Goal: Task Accomplishment & Management: Complete application form

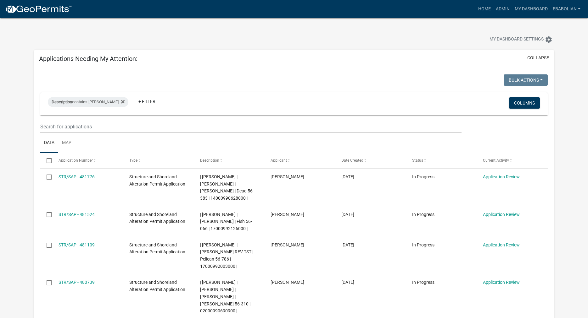
select select "3: 100"
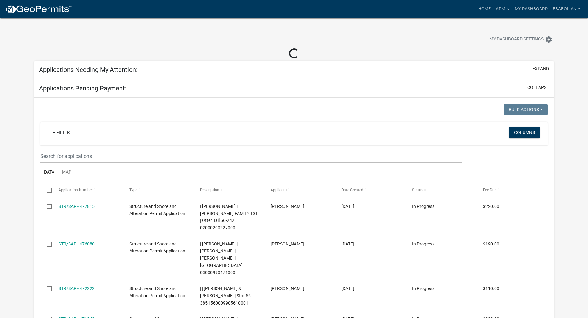
select select "3: 100"
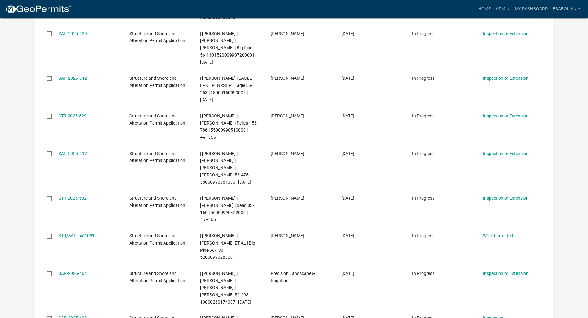
scroll to position [1315, 0]
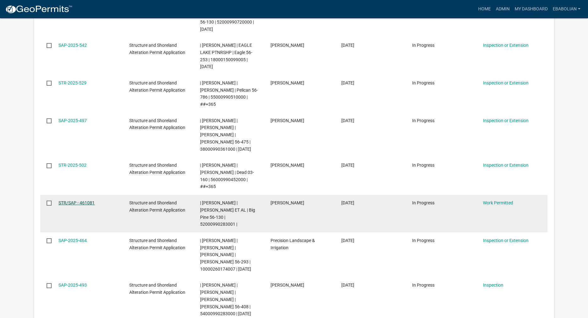
click at [82, 201] on link "STR/SAP - 461081" at bounding box center [76, 203] width 36 height 5
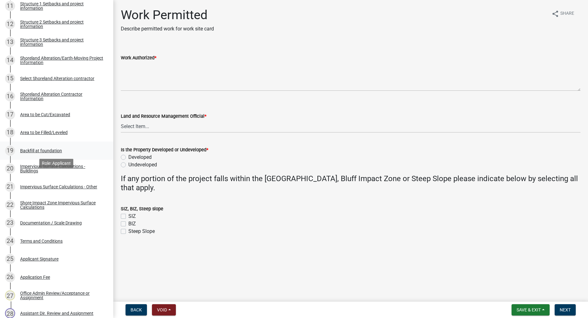
scroll to position [321, 0]
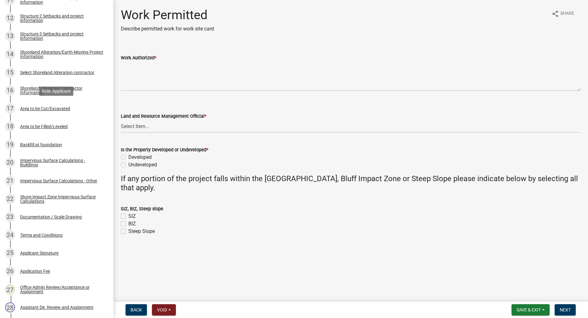
click at [44, 107] on div "Area to be Cut/Excavated" at bounding box center [45, 109] width 50 height 4
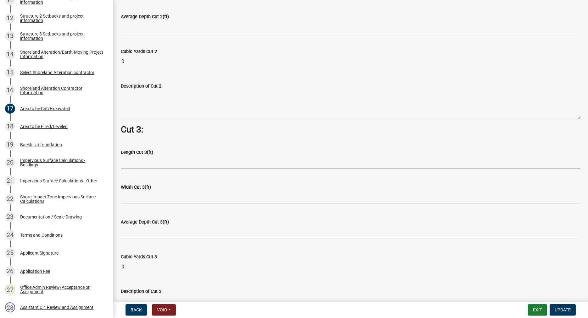
scroll to position [771, 0]
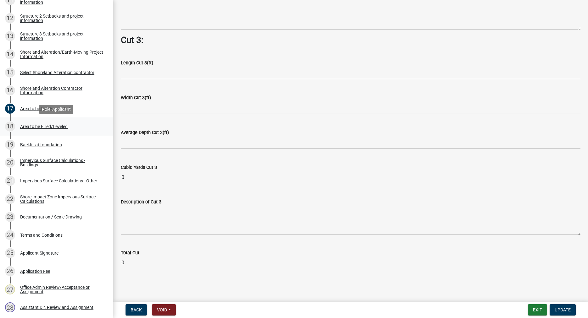
click at [64, 128] on div "Area to be Filled/Leveled" at bounding box center [43, 126] width 47 height 4
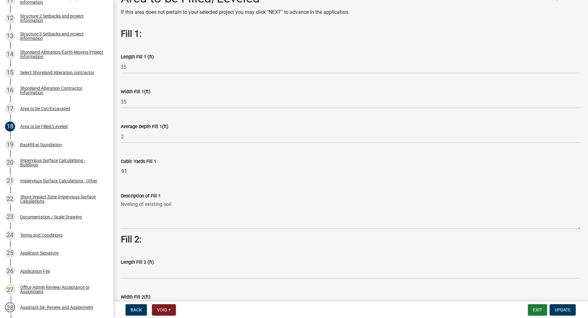
scroll to position [0, 0]
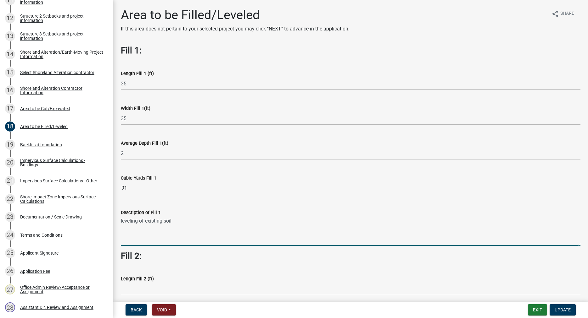
drag, startPoint x: 173, startPoint y: 221, endPoint x: 120, endPoint y: 218, distance: 53.5
click at [121, 218] on textarea "leveling of existing soil" at bounding box center [350, 232] width 459 height 30
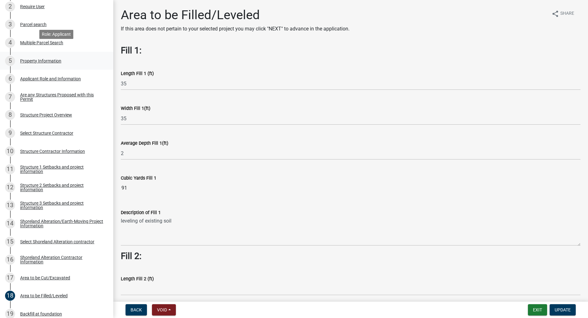
scroll to position [160, 0]
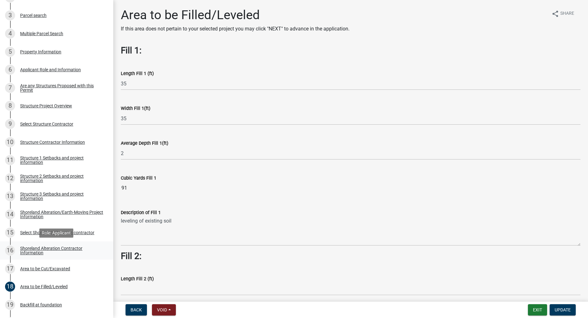
click at [39, 250] on div "Shoreland Alteration Contractor Information" at bounding box center [61, 250] width 83 height 9
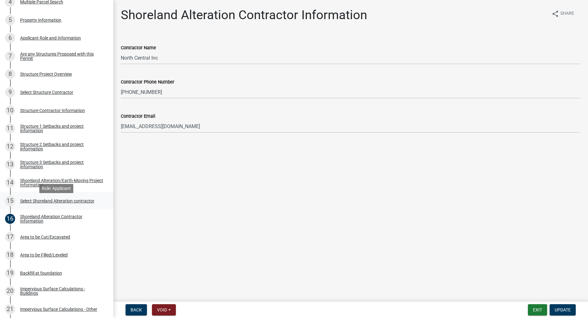
scroll to position [192, 0]
drag, startPoint x: 33, startPoint y: 181, endPoint x: 37, endPoint y: 185, distance: 5.3
click at [33, 181] on div "Shoreland Alteration/Earth-Moving Project Information" at bounding box center [61, 182] width 83 height 9
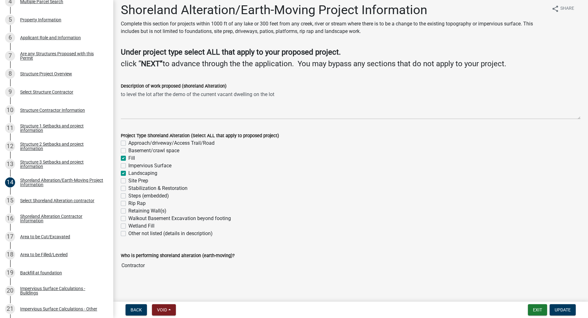
scroll to position [7, 0]
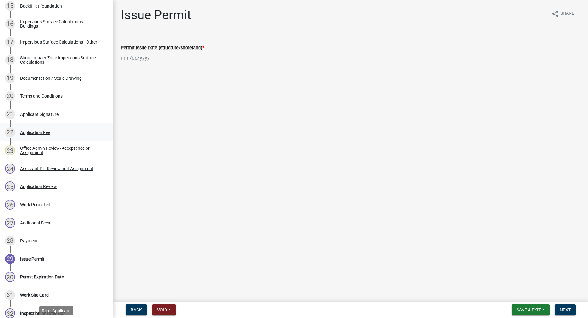
scroll to position [354, 0]
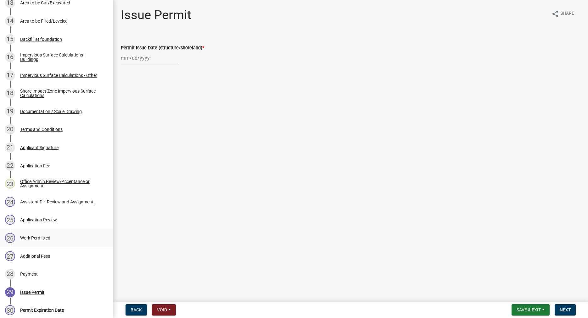
click at [40, 238] on div "Work Permitted" at bounding box center [35, 238] width 30 height 4
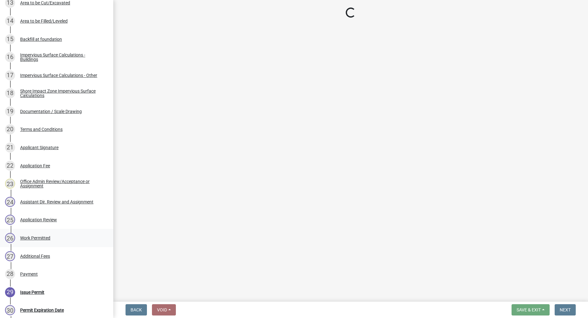
select select "f66be788-4dd6-459d-a9ec-6d83f4dfb709"
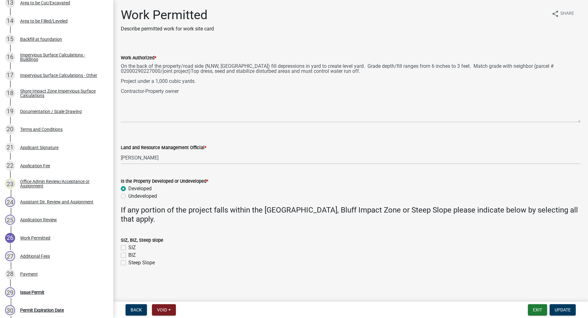
drag, startPoint x: 579, startPoint y: 89, endPoint x: 577, endPoint y: 123, distance: 33.7
click at [577, 123] on textarea "On the back of the property/road side (N,NW, NE) fill depressions in yard to cr…" at bounding box center [350, 92] width 459 height 61
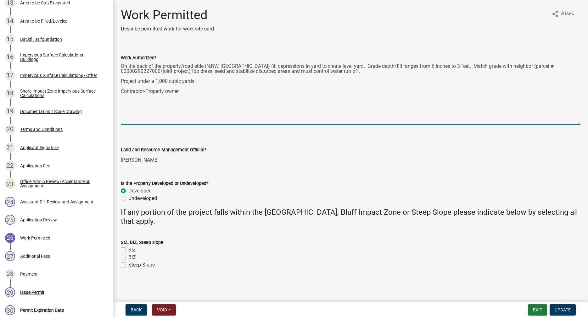
click at [316, 73] on textarea "On the back of the property/road side (N,NW, NE) fill depressions in yard to cr…" at bounding box center [350, 93] width 459 height 63
type textarea "On the back of the property/road side (N,NW, NE) fill depressions in yard to cr…"
click at [558, 307] on button "Update" at bounding box center [562, 310] width 26 height 11
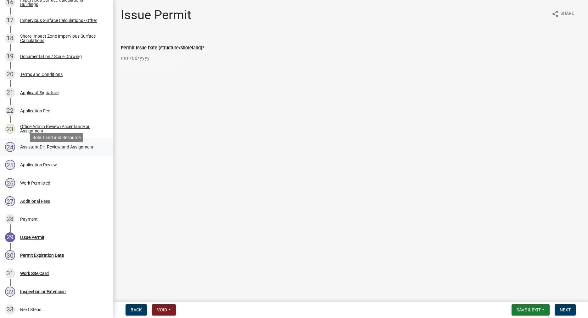
scroll to position [418, 0]
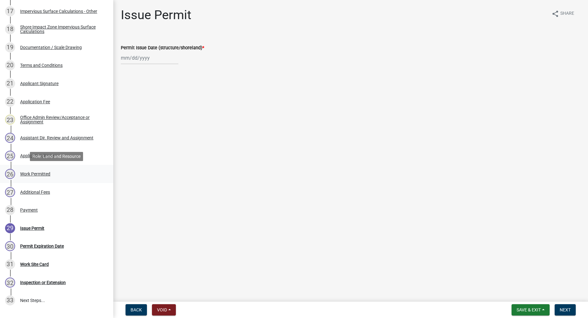
click at [45, 173] on div "Work Permitted" at bounding box center [35, 174] width 30 height 4
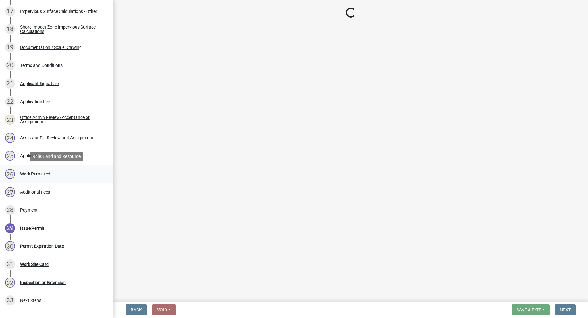
select select "f66be788-4dd6-459d-a9ec-6d83f4dfb709"
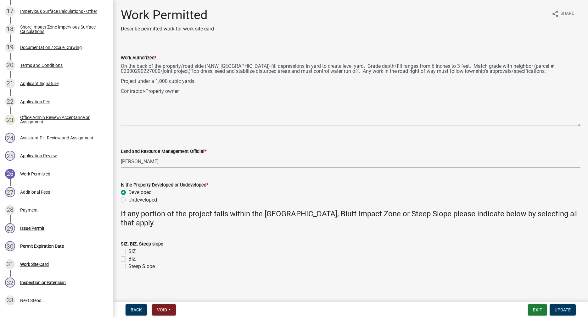
drag, startPoint x: 577, startPoint y: 89, endPoint x: 578, endPoint y: 124, distance: 35.2
click at [578, 124] on textarea "On the back of the property/road side (N,NW, NE) fill depressions in yard to cr…" at bounding box center [350, 94] width 459 height 65
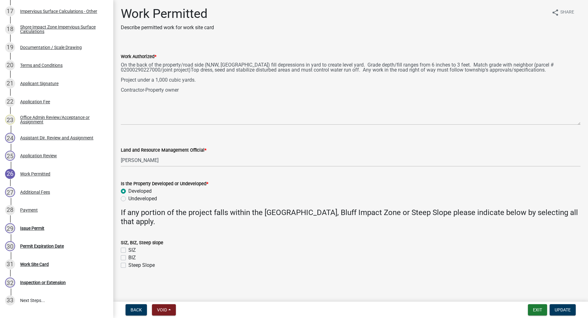
scroll to position [0, 0]
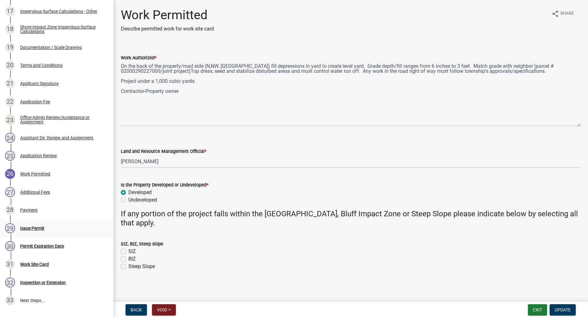
click at [27, 228] on div "Issue Permit" at bounding box center [32, 228] width 24 height 4
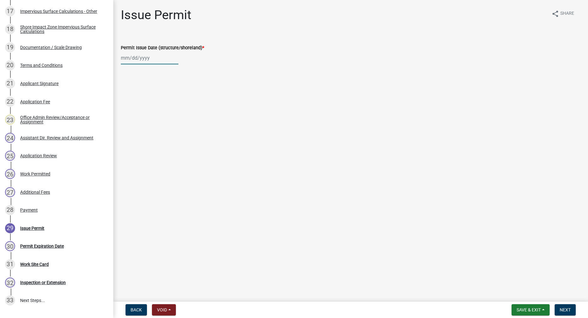
click at [137, 59] on input "Permit Issue Date (structure/shoreland) *" at bounding box center [150, 58] width 58 height 13
select select "9"
select select "2025"
click at [134, 120] on div "23" at bounding box center [137, 122] width 10 height 10
type input "09/23/2025"
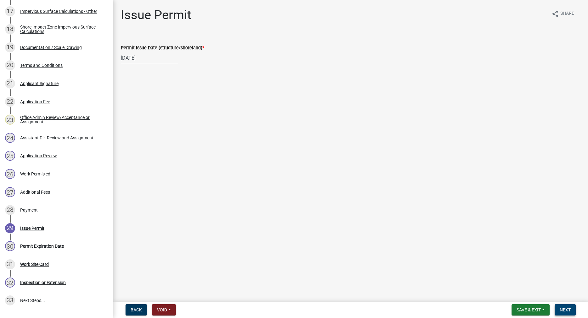
click at [569, 312] on span "Next" at bounding box center [564, 310] width 11 height 5
click at [559, 309] on button "Next" at bounding box center [564, 310] width 21 height 11
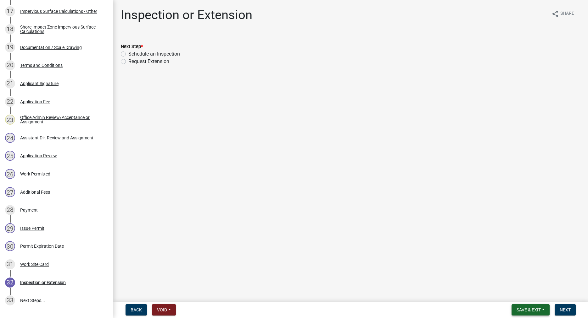
click at [536, 310] on span "Save & Exit" at bounding box center [528, 310] width 24 height 5
click at [521, 297] on button "Save & Exit" at bounding box center [524, 293] width 50 height 15
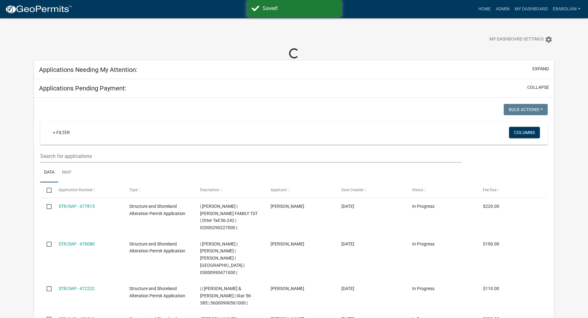
select select "3: 100"
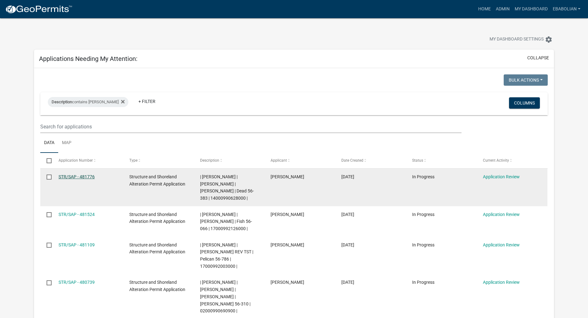
click at [93, 177] on link "STR/SAP - 481776" at bounding box center [76, 176] width 36 height 5
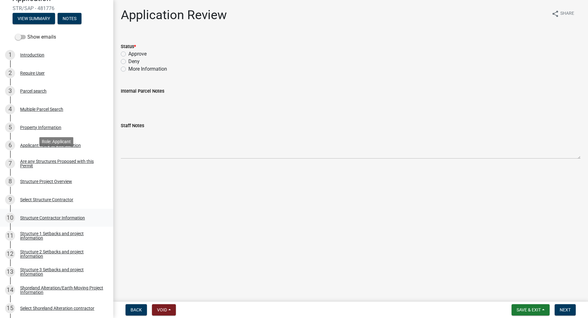
scroll to position [128, 0]
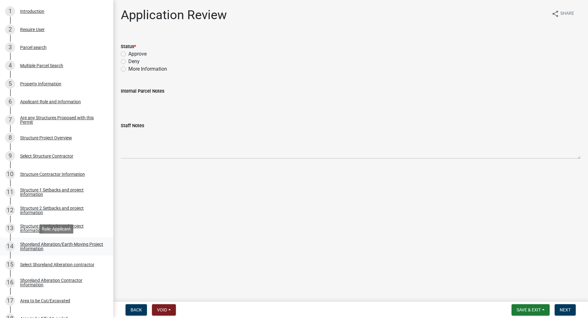
click at [37, 246] on div "Shoreland Alteration/Earth-Moving Project Information" at bounding box center [61, 246] width 83 height 9
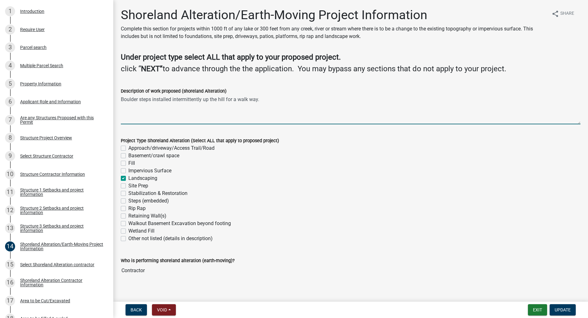
drag, startPoint x: 262, startPoint y: 101, endPoint x: 172, endPoint y: 103, distance: 89.6
click at [172, 103] on textarea "Boulder steps installed intermittently up the hill for a walk way." at bounding box center [350, 110] width 459 height 30
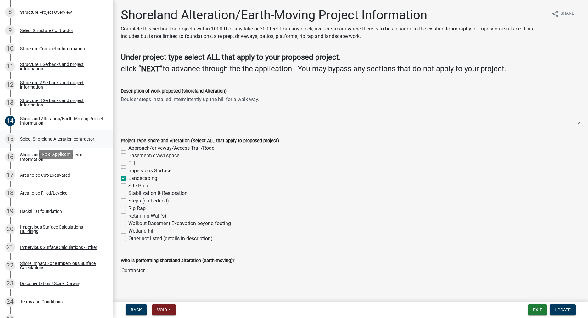
scroll to position [257, 0]
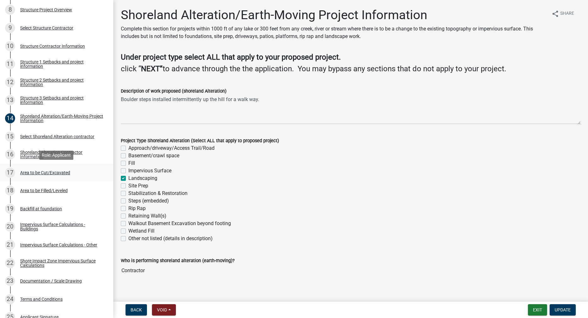
click at [35, 172] on div "Area to be Cut/Excavated" at bounding box center [45, 173] width 50 height 4
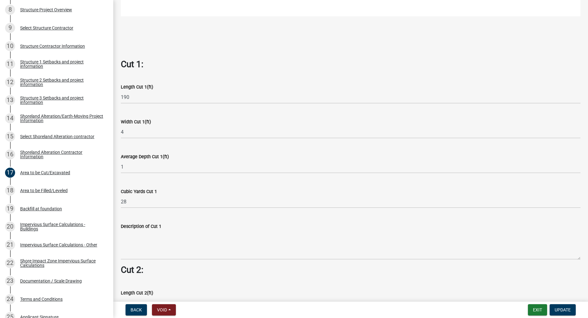
scroll to position [323, 0]
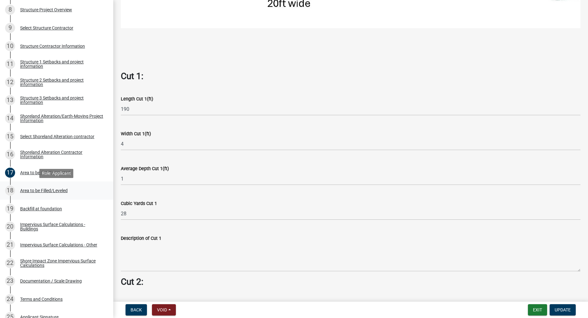
click at [49, 192] on div "Area to be Filled/Leveled" at bounding box center [43, 191] width 47 height 4
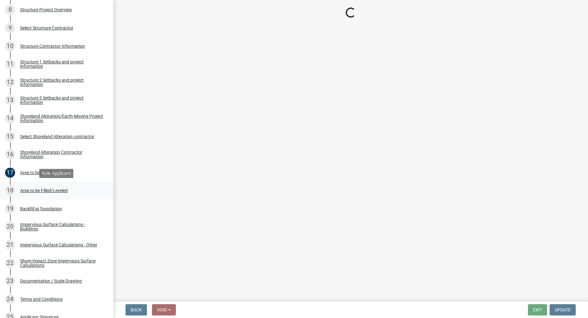
scroll to position [0, 0]
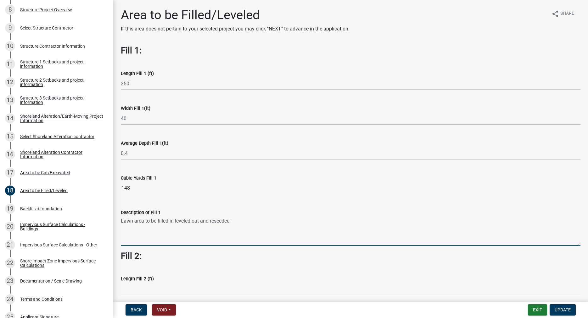
drag, startPoint x: 232, startPoint y: 221, endPoint x: 121, endPoint y: 223, distance: 110.7
click at [121, 223] on textarea "Lawn area to be filled in leveled out and reseeded" at bounding box center [350, 232] width 459 height 30
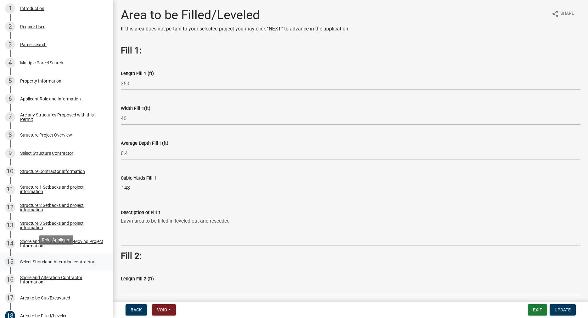
scroll to position [96, 0]
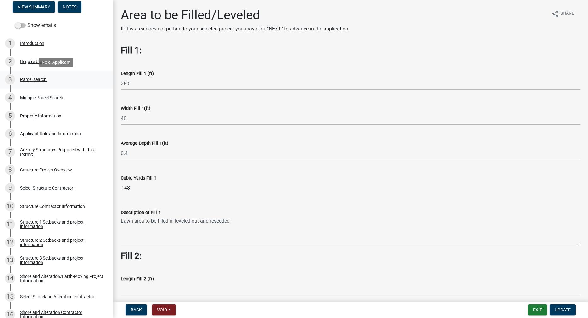
click at [36, 80] on div "Parcel search" at bounding box center [33, 79] width 26 height 4
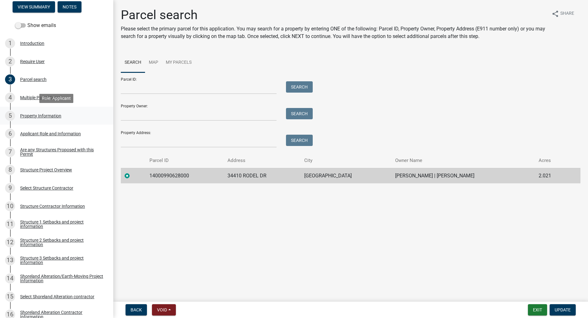
click at [42, 118] on div "Property Information" at bounding box center [40, 116] width 41 height 4
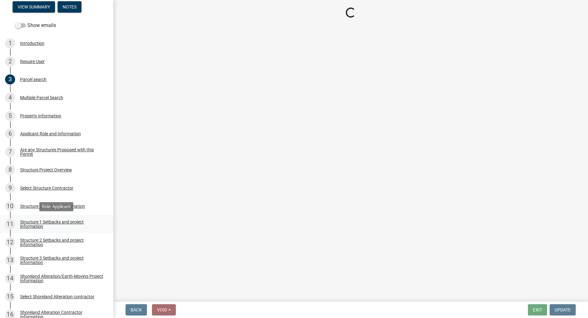
select select "da3f784e-0010-43cd-bd09-4cbc046e05e4"
select select "9233bc03-43b7-4bc3-a622-0f4482adc204"
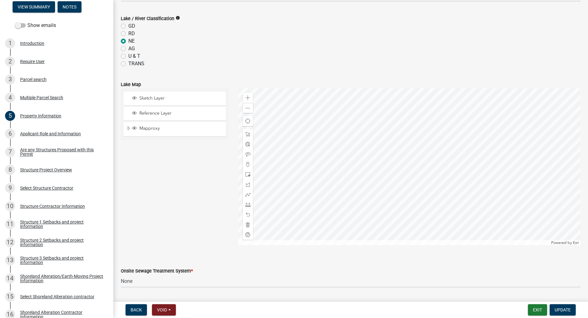
scroll to position [215, 0]
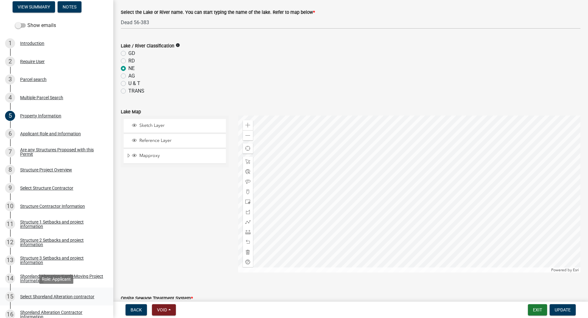
click at [54, 296] on div "Select Shoreland Alteration contractor" at bounding box center [57, 297] width 74 height 4
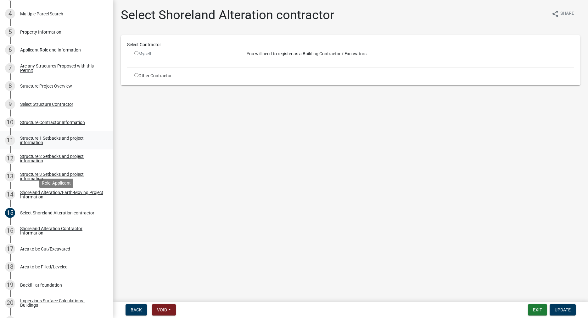
scroll to position [192, 0]
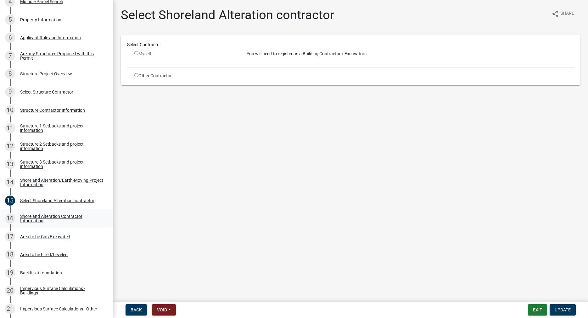
click at [38, 217] on div "Shoreland Alteration Contractor Information" at bounding box center [61, 218] width 83 height 9
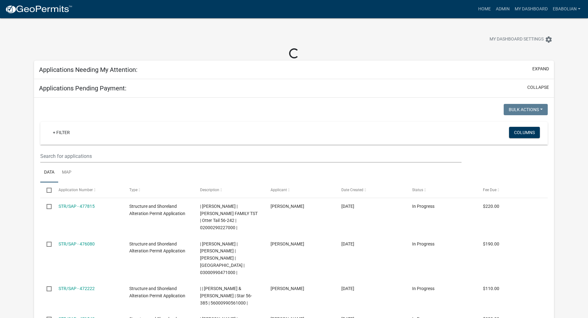
select select "3: 100"
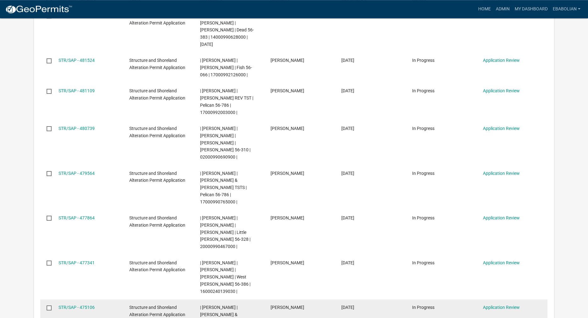
scroll to position [160, 0]
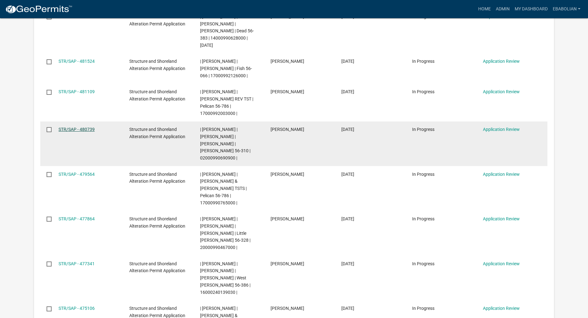
click at [84, 127] on link "STR/SAP - 480739" at bounding box center [76, 129] width 36 height 5
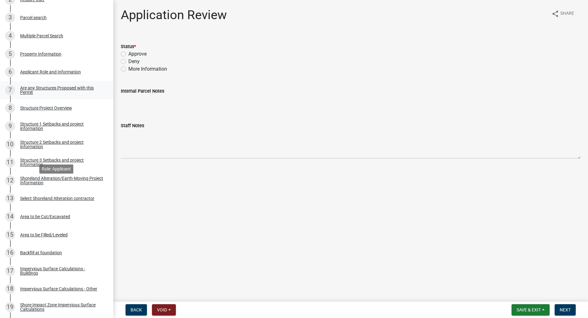
scroll to position [160, 0]
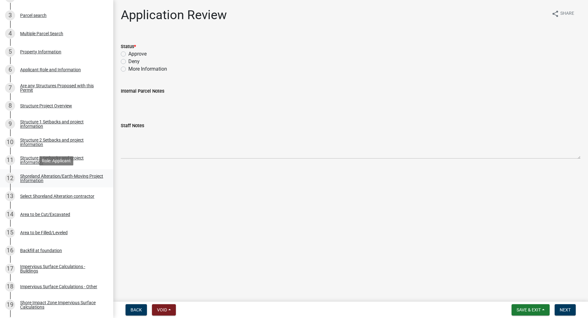
click at [35, 179] on div "Shoreland Alteration/Earth-Moving Project Information" at bounding box center [61, 178] width 83 height 9
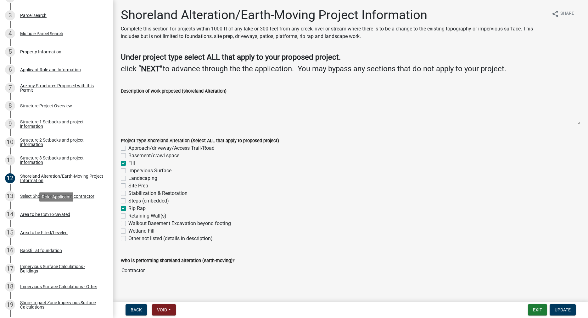
click at [56, 214] on div "Area to be Cut/Excavated" at bounding box center [45, 215] width 50 height 4
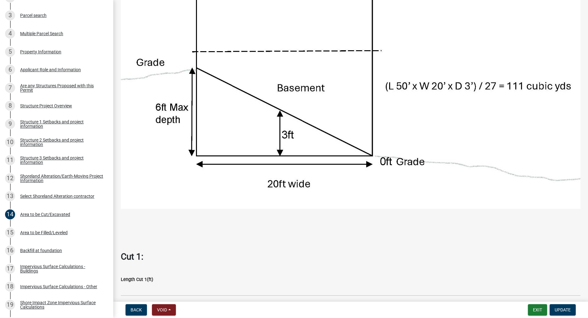
scroll to position [287, 0]
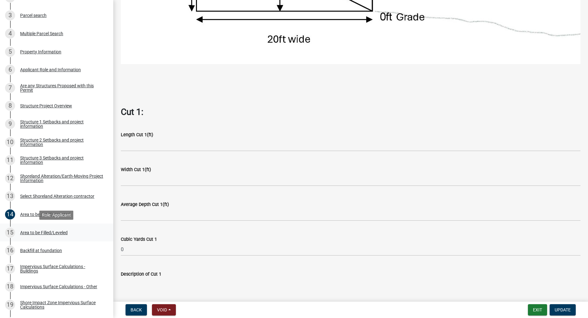
click at [52, 234] on div "Area to be Filled/Leveled" at bounding box center [43, 233] width 47 height 4
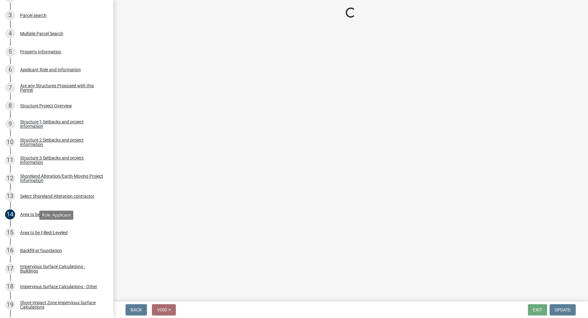
scroll to position [0, 0]
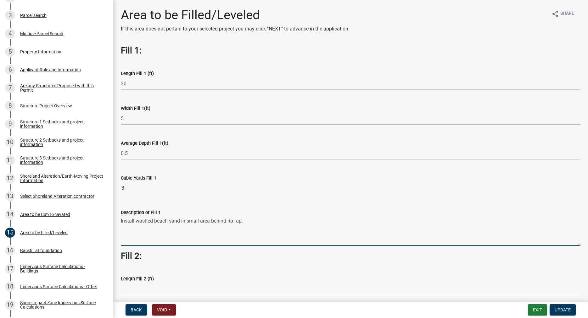
drag, startPoint x: 244, startPoint y: 220, endPoint x: 121, endPoint y: 222, distance: 122.6
click at [121, 222] on textarea "Install washed beach sand in small area behind rip rap." at bounding box center [350, 232] width 459 height 30
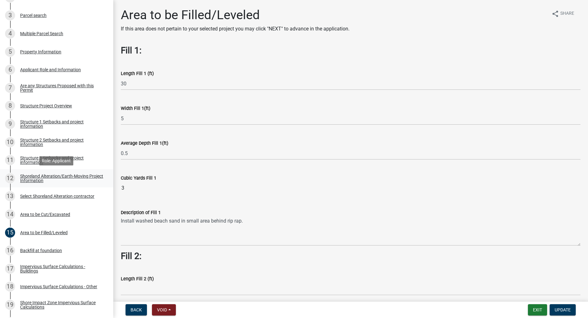
click at [31, 179] on div "Shoreland Alteration/Earth-Moving Project Information" at bounding box center [61, 178] width 83 height 9
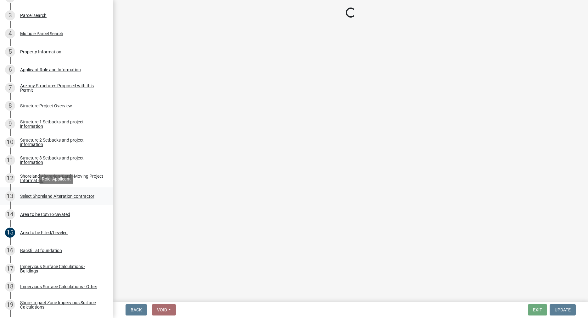
click at [32, 199] on div "13 Select Shoreland Alteration contractor" at bounding box center [54, 196] width 98 height 10
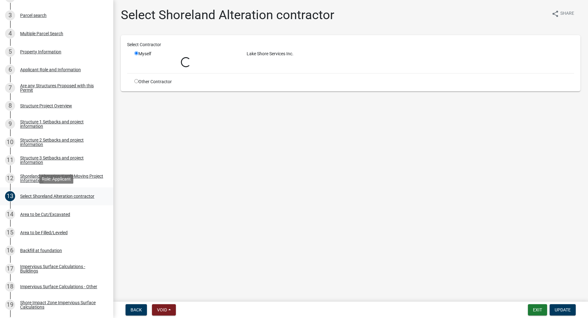
click at [32, 198] on div "Select Shoreland Alteration contractor" at bounding box center [57, 196] width 74 height 4
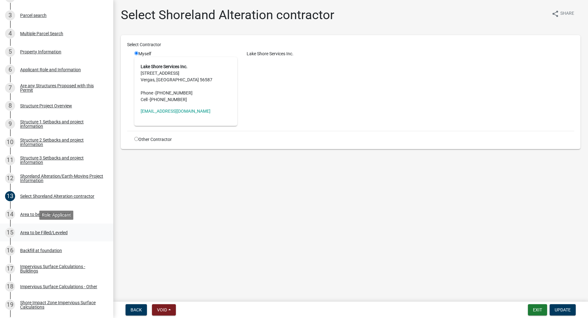
click at [33, 230] on div "15 Area to be Filled/Leveled" at bounding box center [54, 233] width 98 height 10
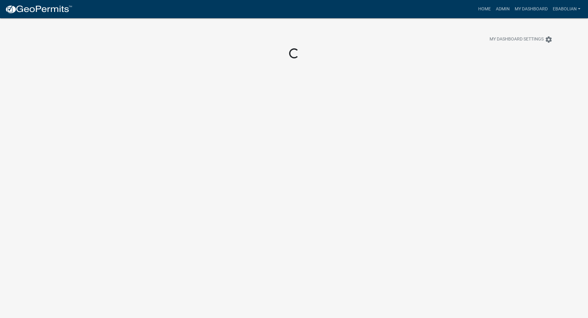
scroll to position [18, 0]
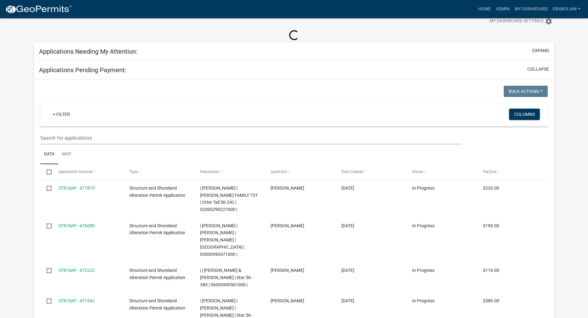
select select "3: 100"
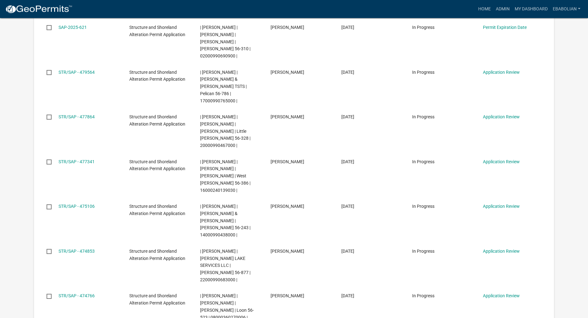
scroll to position [275, 0]
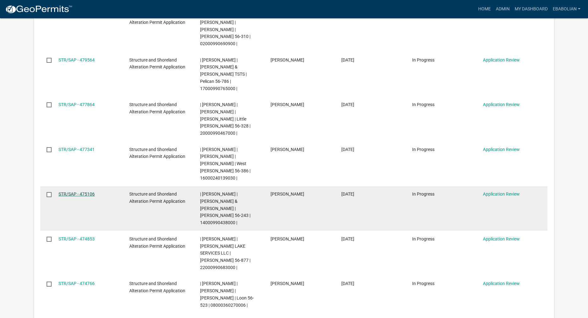
click at [89, 192] on link "STR/SAP - 475106" at bounding box center [76, 194] width 36 height 5
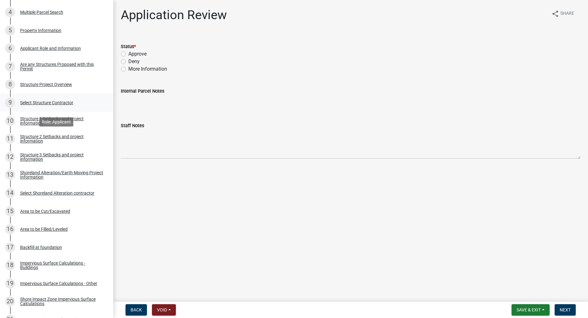
scroll to position [192, 0]
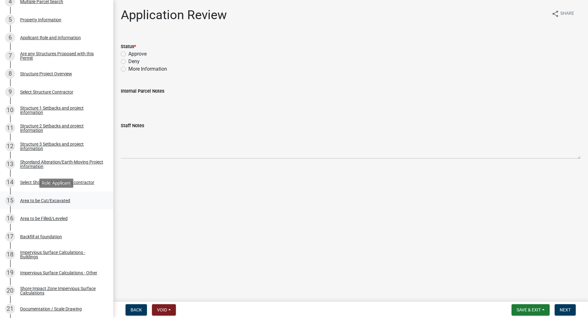
click at [50, 201] on div "Area to be Cut/Excavated" at bounding box center [45, 201] width 50 height 4
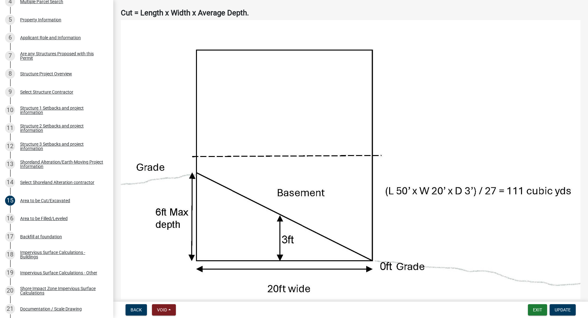
scroll to position [0, 0]
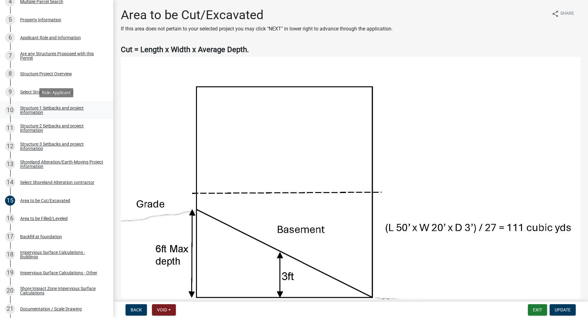
click at [37, 110] on div "Structure 1 Setbacks and project information" at bounding box center [61, 110] width 83 height 9
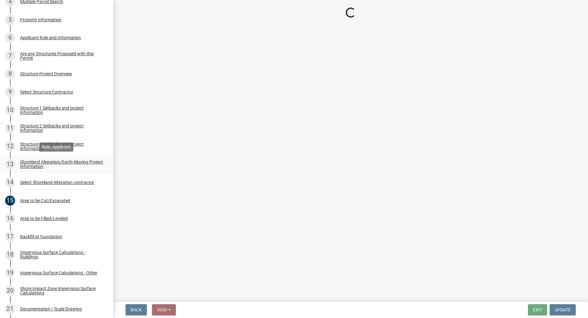
select select "c185e313-3403-4239-bd61-bb563c58a77a"
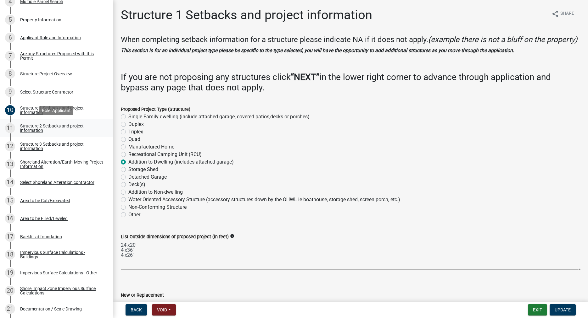
click at [41, 124] on div "Structure 2 Setbacks and project information" at bounding box center [61, 128] width 83 height 9
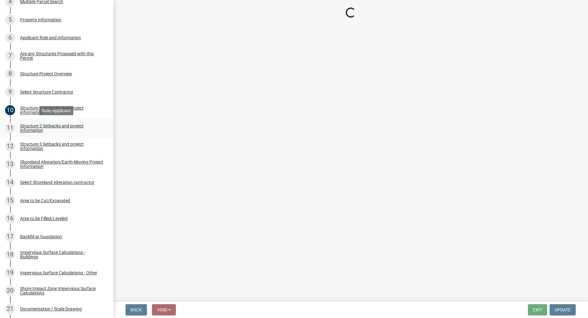
select select "a3cc236c-43aa-406a-8353-e0398d57c407"
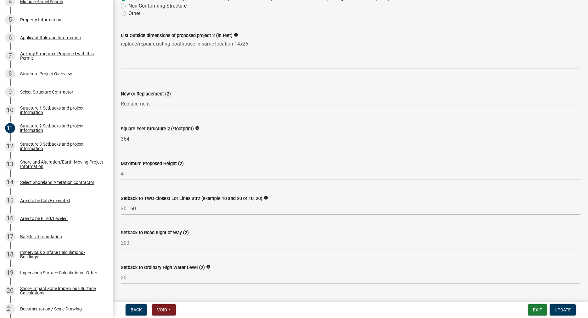
scroll to position [108, 0]
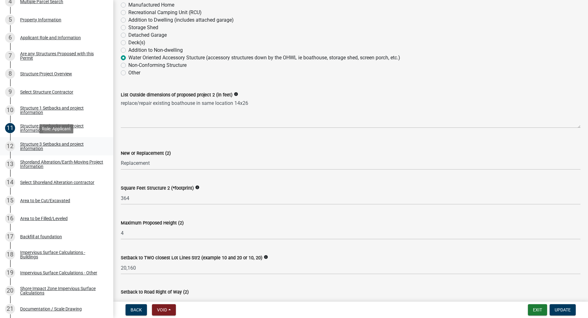
click at [34, 147] on div "Structure 3 Setbacks and project information" at bounding box center [61, 146] width 83 height 9
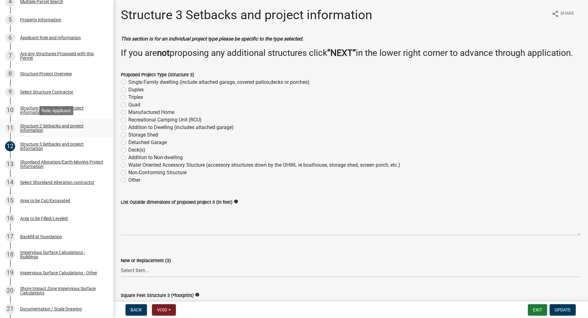
click at [33, 128] on div "Structure 2 Setbacks and project information" at bounding box center [61, 128] width 83 height 9
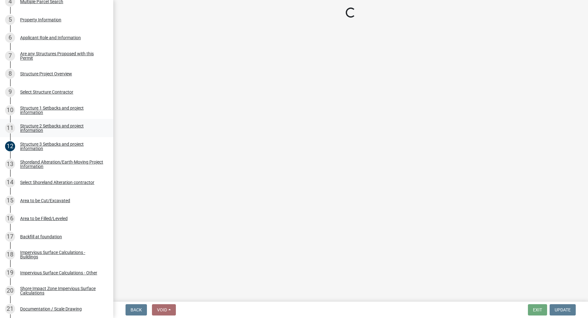
select select "a3cc236c-43aa-406a-8353-e0398d57c407"
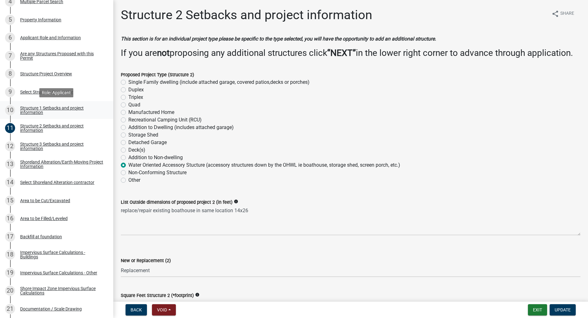
click at [26, 111] on div "Structure 1 Setbacks and project information" at bounding box center [61, 110] width 83 height 9
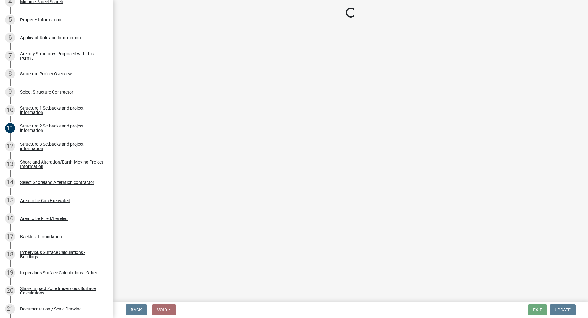
select select "c185e313-3403-4239-bd61-bb563c58a77a"
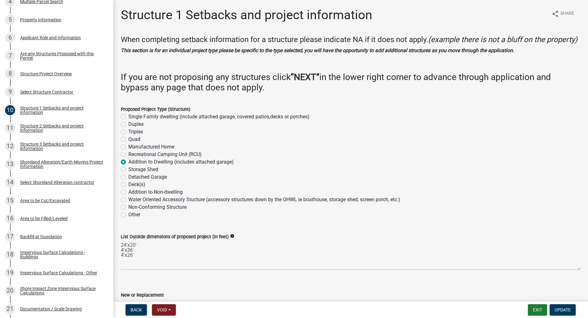
scroll to position [36, 0]
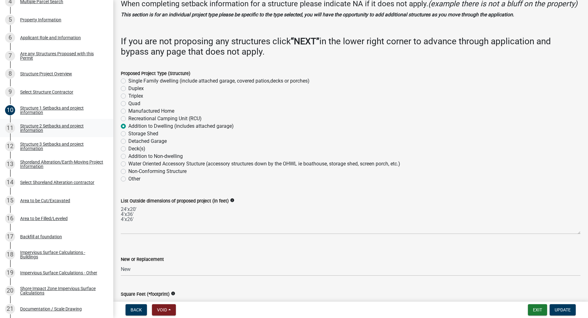
click at [29, 126] on div "Structure 2 Setbacks and project information" at bounding box center [61, 128] width 83 height 9
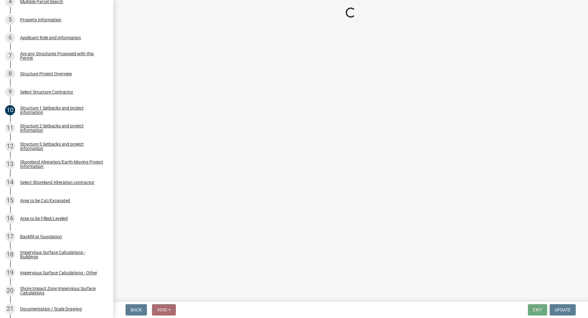
select select "a3cc236c-43aa-406a-8353-e0398d57c407"
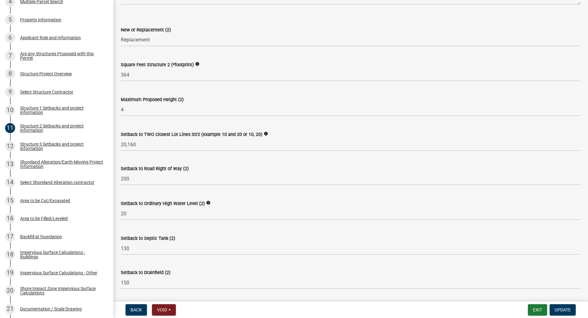
scroll to position [251, 0]
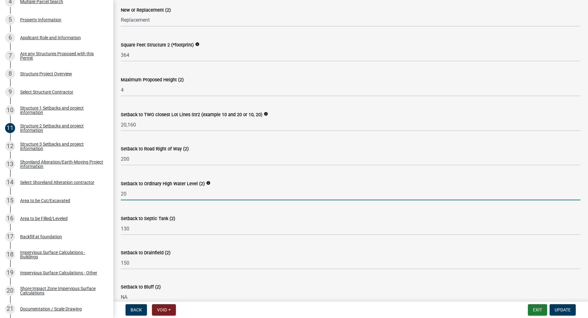
click at [132, 201] on input "20" at bounding box center [350, 194] width 459 height 13
type input "23"
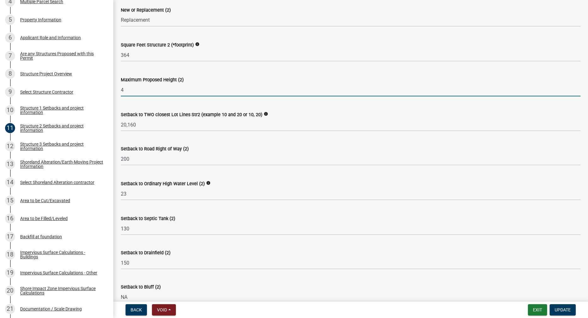
click at [128, 97] on input "4" at bounding box center [350, 90] width 459 height 13
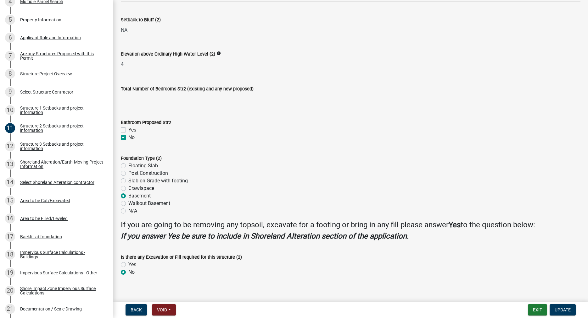
scroll to position [536, 0]
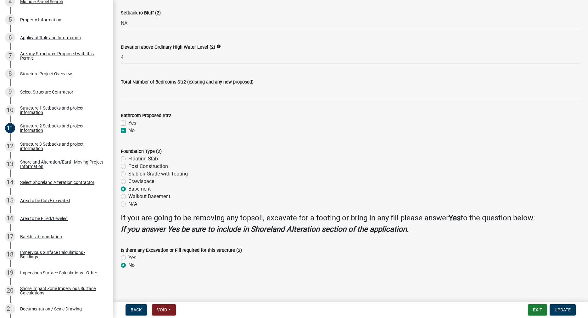
type input "8.5"
click at [128, 158] on label "Floating Slab" at bounding box center [143, 159] width 30 height 8
click at [128, 158] on input "Floating Slab" at bounding box center [130, 157] width 4 height 4
radio input "true"
click at [128, 174] on label "Slab on Grade with footing" at bounding box center [157, 174] width 59 height 8
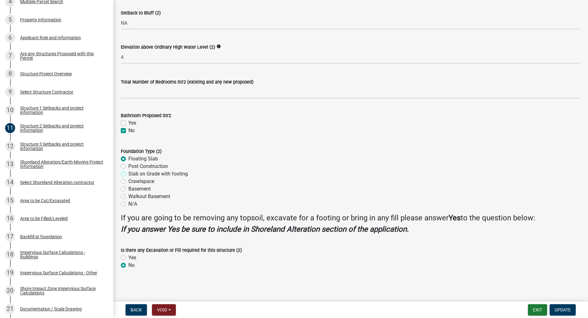
click at [128, 174] on input "Slab on Grade with footing" at bounding box center [130, 172] width 4 height 4
radio input "true"
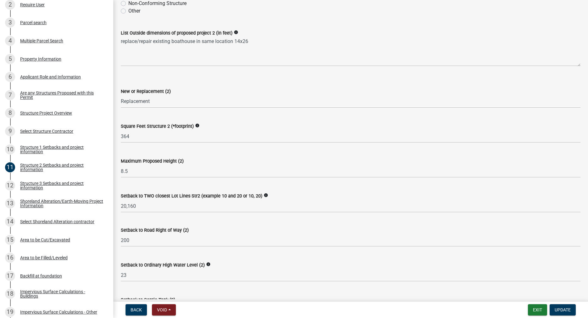
scroll to position [179, 0]
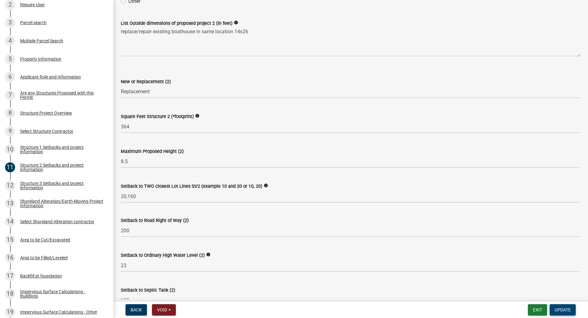
click at [564, 309] on span "Update" at bounding box center [562, 310] width 16 height 5
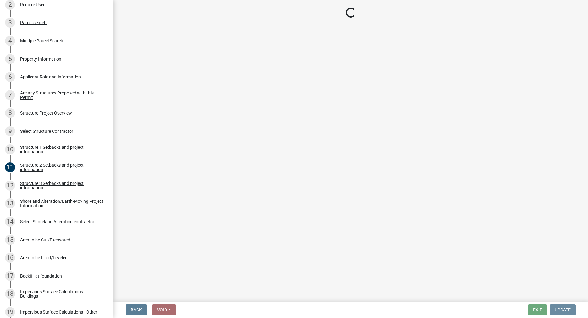
scroll to position [0, 0]
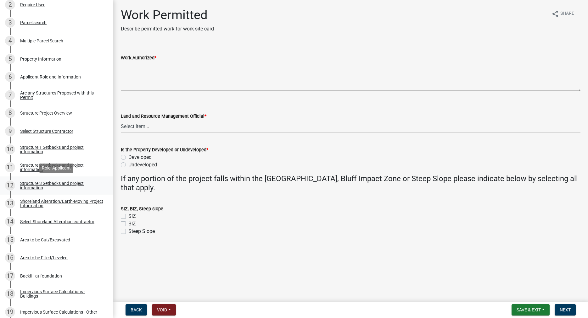
click at [32, 187] on div "Structure 3 Setbacks and project information" at bounding box center [61, 185] width 83 height 9
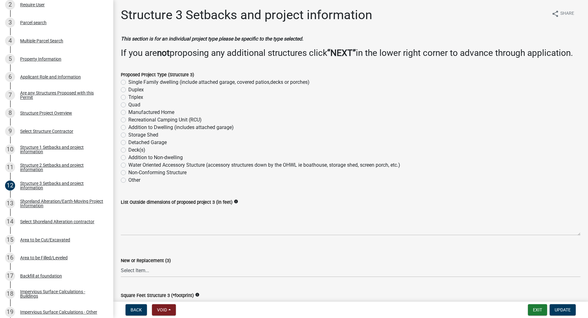
click at [128, 177] on label "Non-Conforming Structure" at bounding box center [157, 173] width 58 height 8
click at [128, 173] on input "Non-Conforming Structure" at bounding box center [130, 171] width 4 height 4
radio input "true"
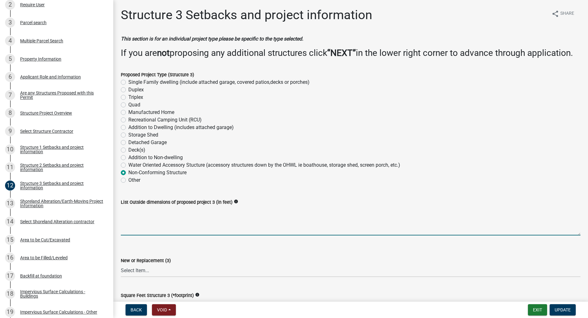
click at [151, 234] on textarea "List Outside dimensions of proposed project 3 (in feet)" at bounding box center [350, 221] width 459 height 30
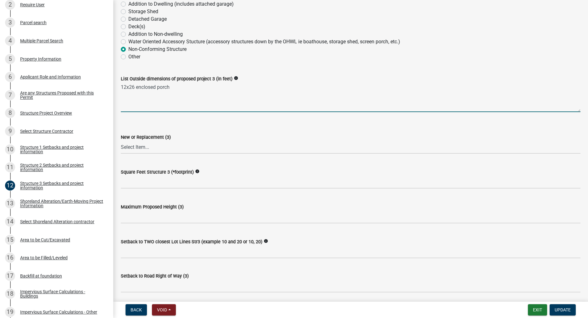
scroll to position [143, 0]
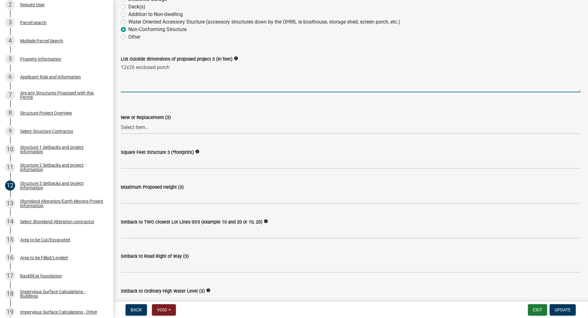
type textarea "12x26 enclosed porch"
click at [121, 121] on select "Select Item... New Replacement" at bounding box center [350, 127] width 459 height 13
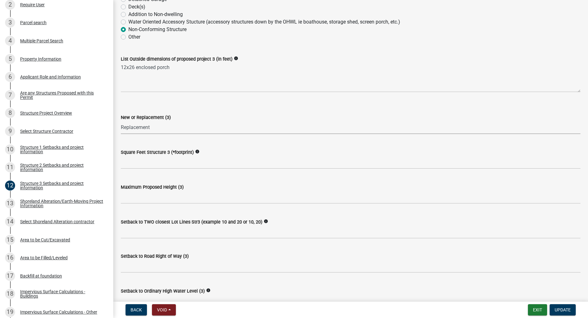
click option "Replacement" at bounding box center [0, 0] width 0 height 0
select select "a3cc236c-43aa-406a-8353-e0398d57c407"
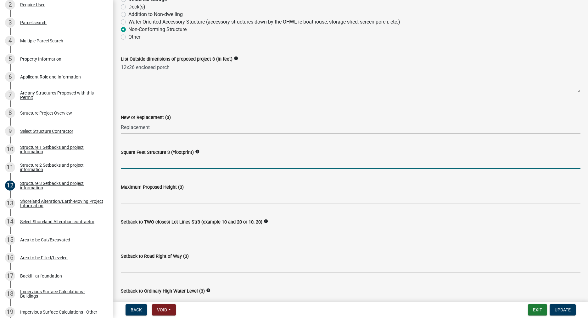
click at [139, 169] on input "text" at bounding box center [350, 162] width 459 height 13
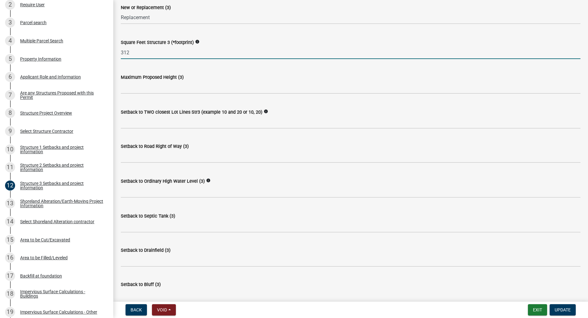
scroll to position [287, 0]
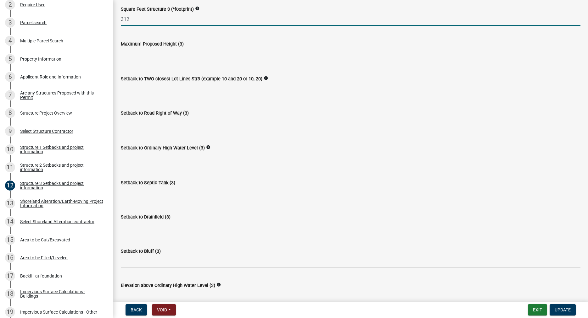
type input "312"
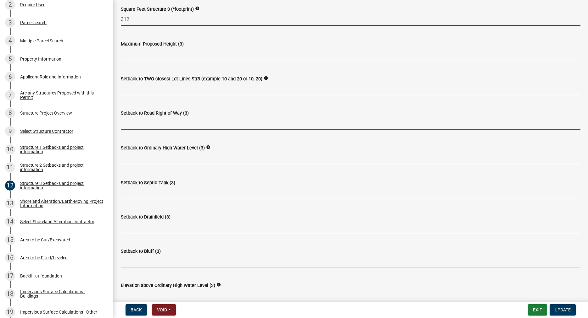
click at [152, 130] on input "text" at bounding box center [350, 123] width 459 height 13
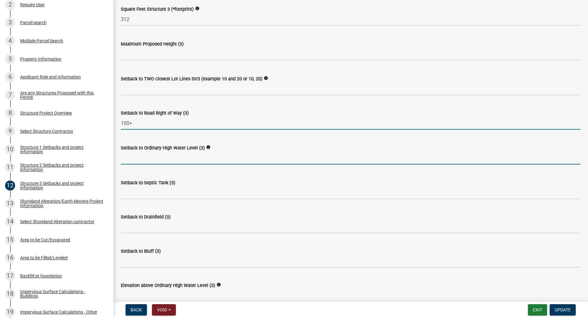
type input "100"
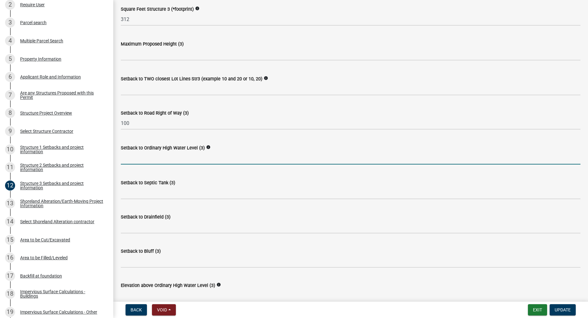
click at [151, 165] on input "text" at bounding box center [350, 158] width 459 height 13
type input "61"
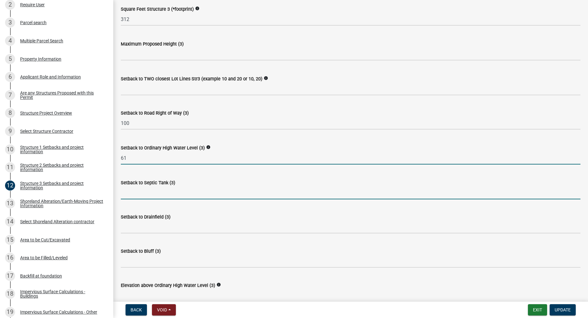
click at [171, 200] on input "Setback to Septic Tank (3)" at bounding box center [350, 193] width 459 height 13
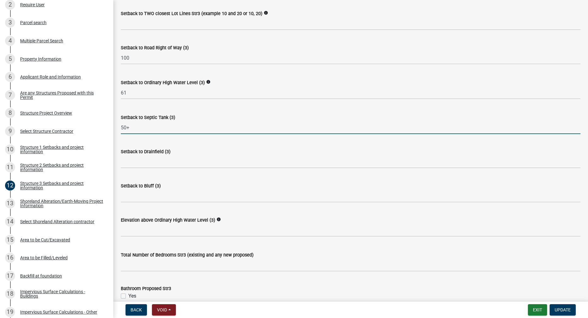
scroll to position [358, 0]
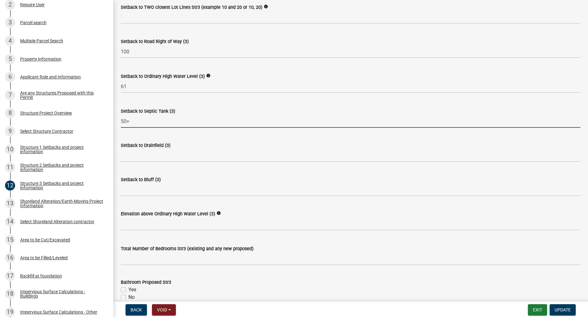
type input "50+"
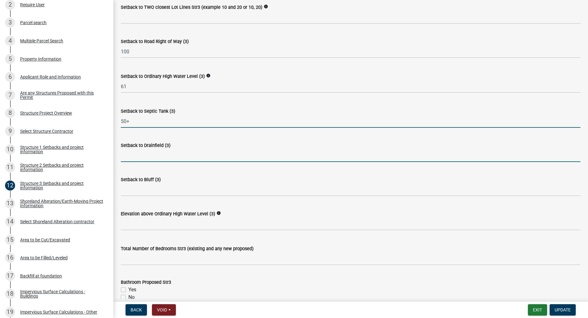
click at [146, 162] on input "Setback to Drainfield (3)" at bounding box center [350, 155] width 459 height 13
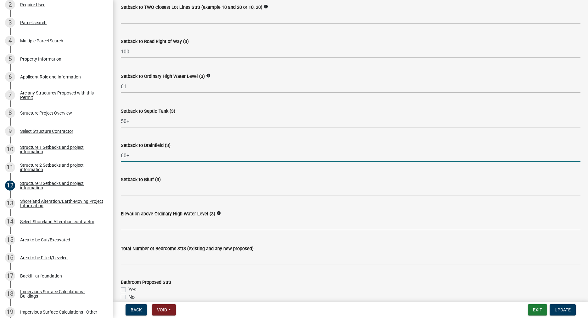
type input "60+"
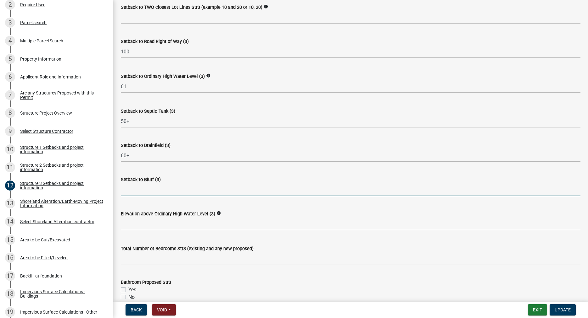
click at [143, 196] on input "Setback to Bluff (3)" at bounding box center [350, 190] width 459 height 13
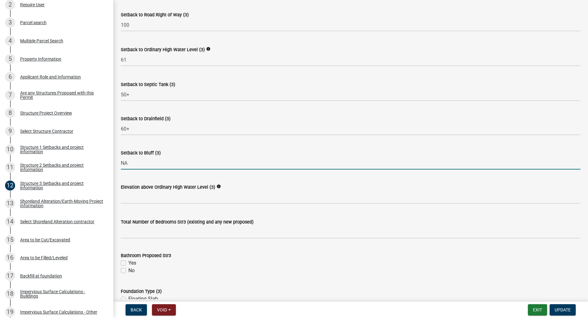
scroll to position [466, 0]
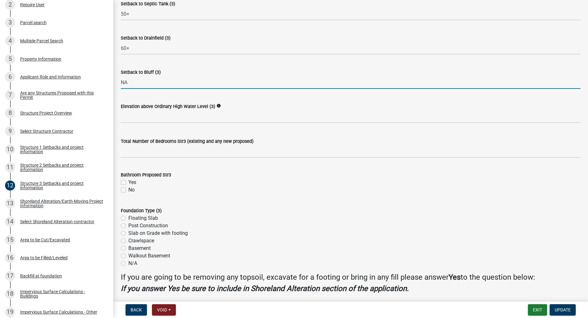
type input "NA"
click at [128, 194] on label "No" at bounding box center [131, 190] width 6 height 8
click at [128, 191] on input "No" at bounding box center [130, 188] width 4 height 4
checkbox input "true"
checkbox input "false"
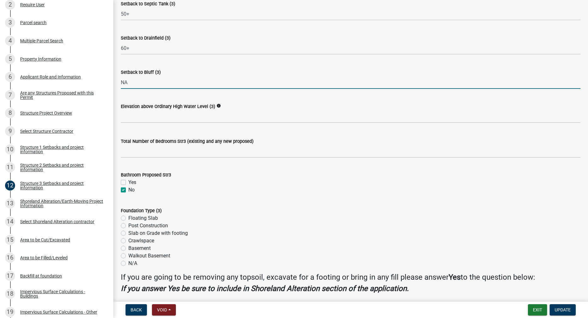
checkbox input "true"
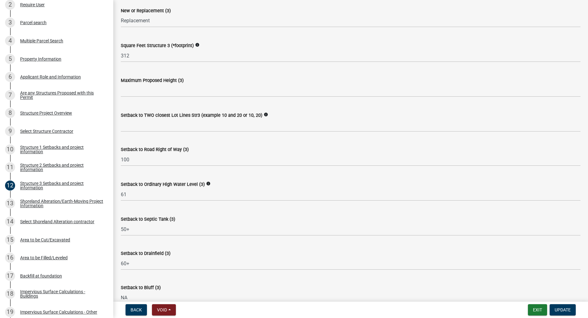
scroll to position [251, 0]
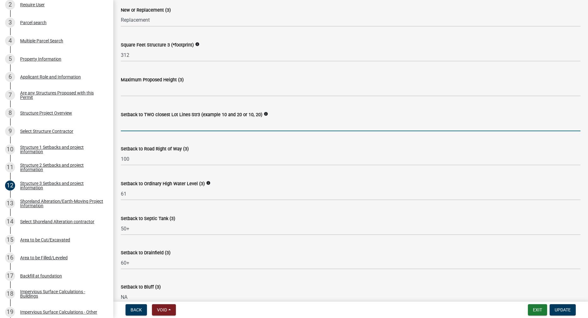
click at [152, 131] on input "Setback to TWO closest Lot Lines Str3 (example 10 and 20 or 10, 20)" at bounding box center [350, 125] width 459 height 13
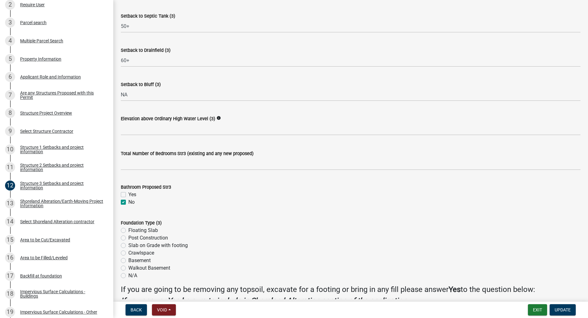
scroll to position [466, 0]
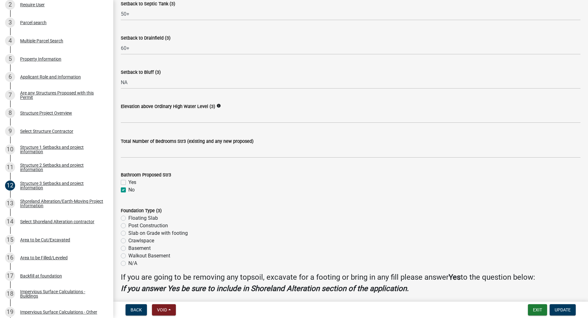
type input "20+ 100+"
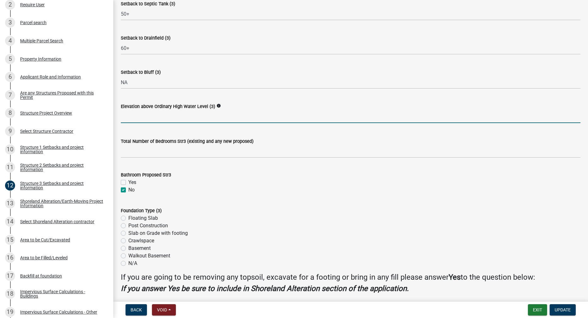
click at [136, 123] on input "text" at bounding box center [350, 116] width 459 height 13
type input "3"
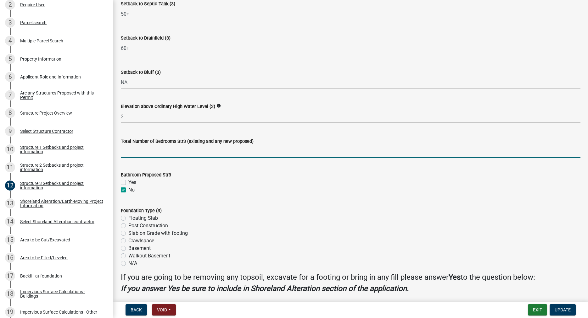
click at [152, 158] on input "text" at bounding box center [350, 151] width 459 height 13
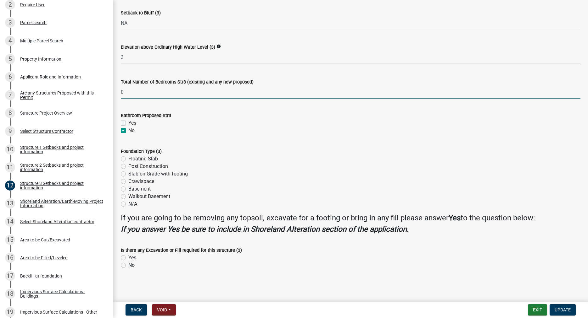
type input "0"
click at [128, 180] on label "Crawlspace" at bounding box center [141, 182] width 26 height 8
click at [128, 180] on input "Crawlspace" at bounding box center [130, 180] width 4 height 4
radio input "true"
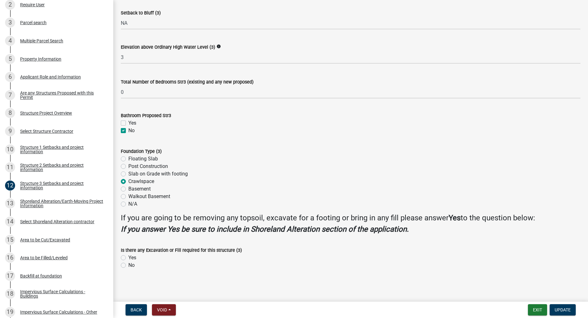
click at [128, 258] on label "Yes" at bounding box center [132, 258] width 8 height 8
click at [128, 258] on input "Yes" at bounding box center [130, 256] width 4 height 4
radio input "true"
click at [557, 310] on span "Update" at bounding box center [562, 310] width 16 height 5
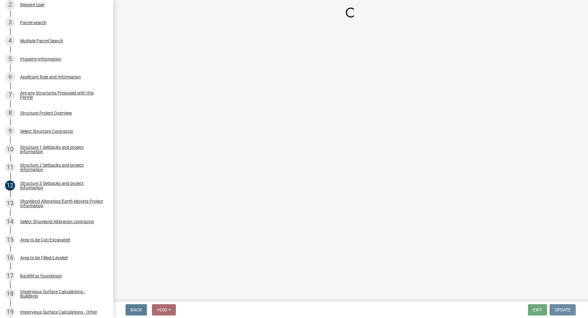
scroll to position [0, 0]
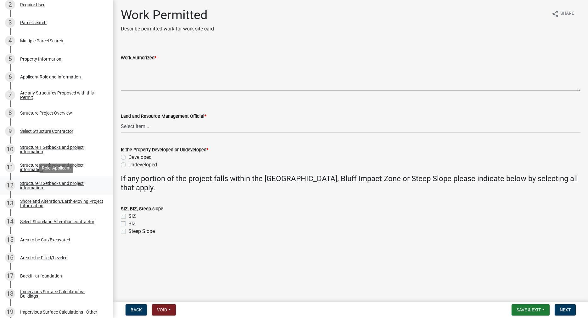
click at [34, 185] on div "Structure 3 Setbacks and project information" at bounding box center [61, 185] width 83 height 9
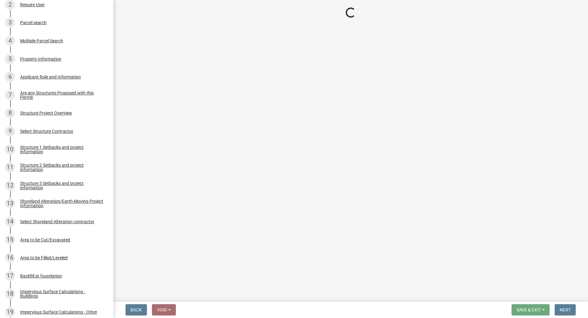
select select "a3cc236c-43aa-406a-8353-e0398d57c407"
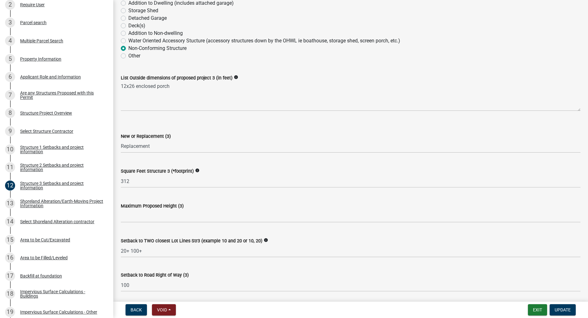
scroll to position [143, 0]
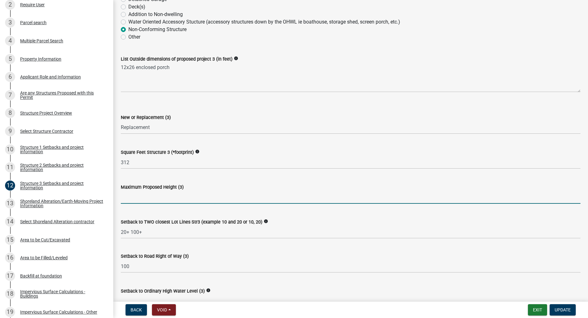
click at [147, 204] on input "text" at bounding box center [350, 197] width 459 height 13
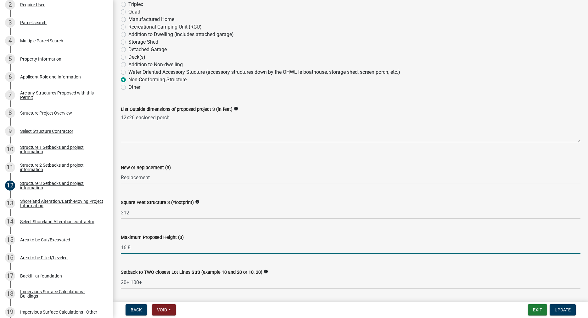
scroll to position [72, 0]
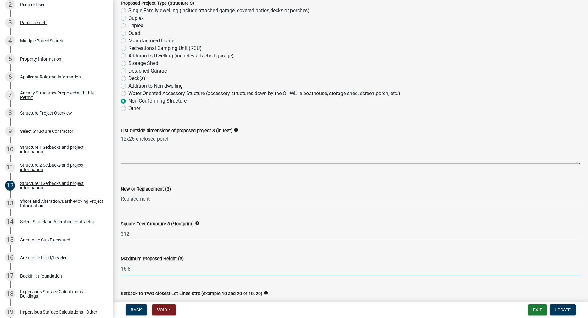
type input "16.8"
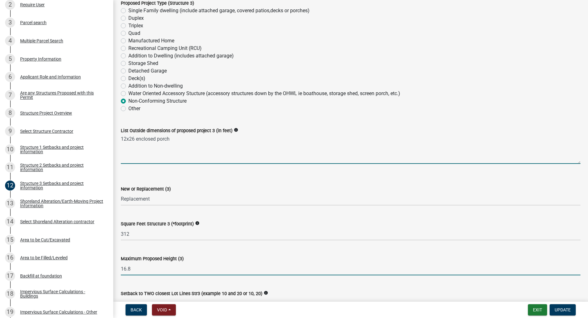
click at [196, 152] on textarea "12x26 enclosed porch" at bounding box center [350, 150] width 459 height 30
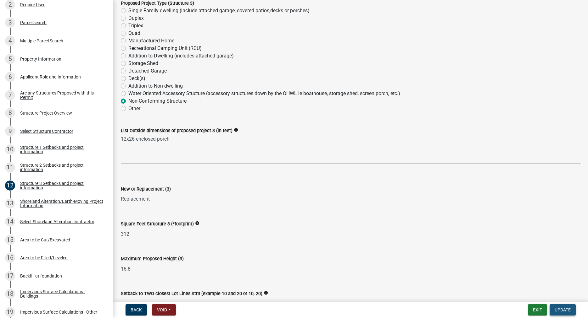
click at [567, 311] on span "Update" at bounding box center [562, 310] width 16 height 5
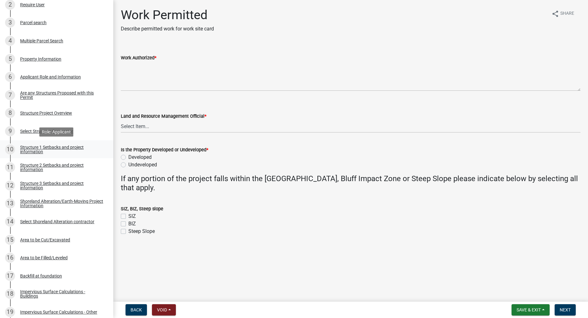
click at [35, 153] on div "Structure 1 Setbacks and project information" at bounding box center [61, 149] width 83 height 9
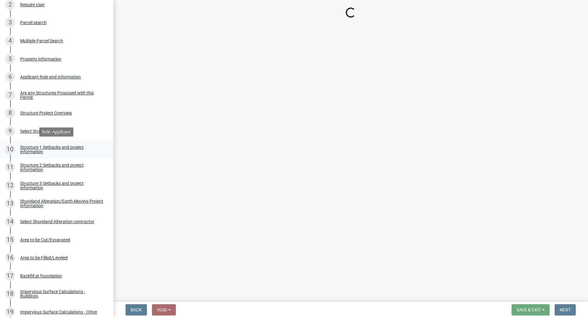
select select "c185e313-3403-4239-bd61-bb563c58a77a"
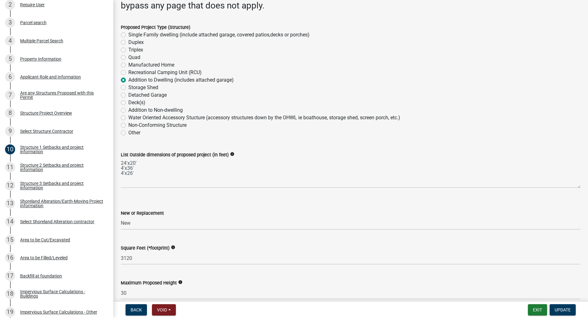
scroll to position [72, 0]
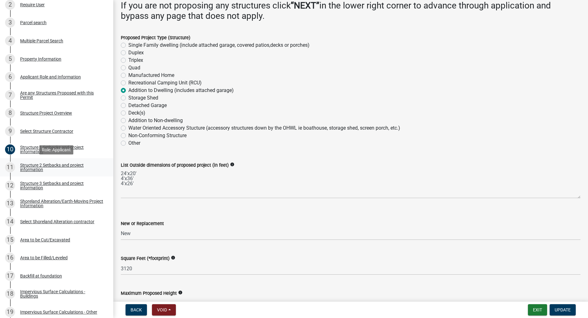
click at [32, 169] on div "Structure 2 Setbacks and project information" at bounding box center [61, 167] width 83 height 9
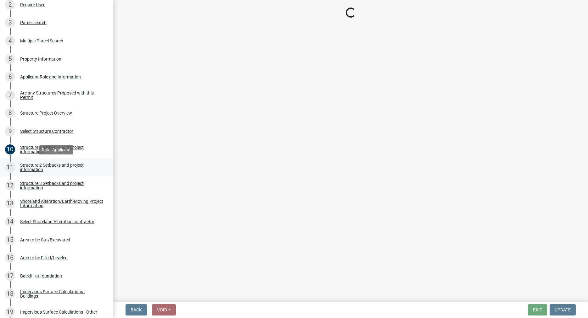
select select "a3cc236c-43aa-406a-8353-e0398d57c407"
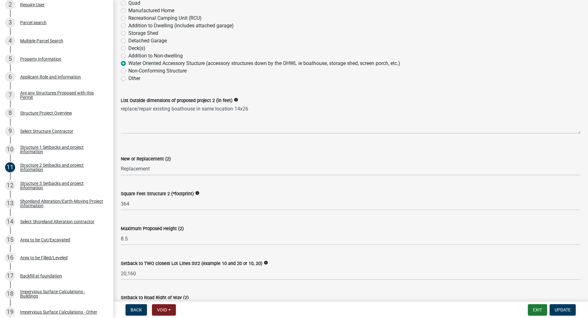
scroll to position [108, 0]
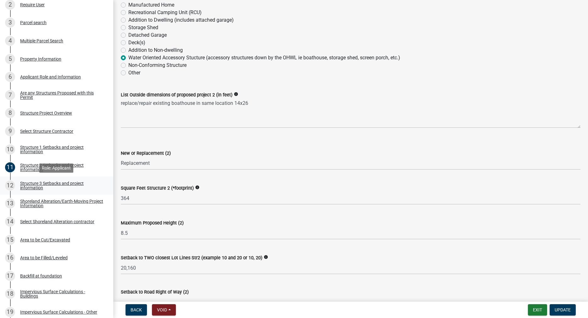
click at [34, 188] on div "Structure 3 Setbacks and project information" at bounding box center [61, 185] width 83 height 9
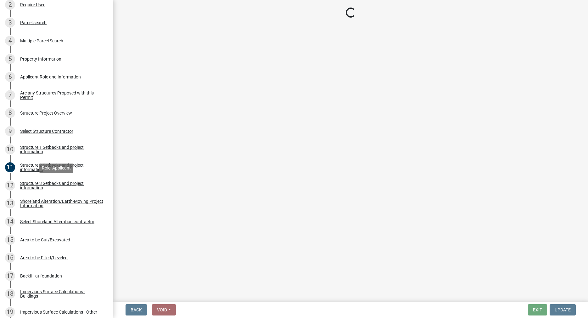
scroll to position [0, 0]
select select "a3cc236c-43aa-406a-8353-e0398d57c407"
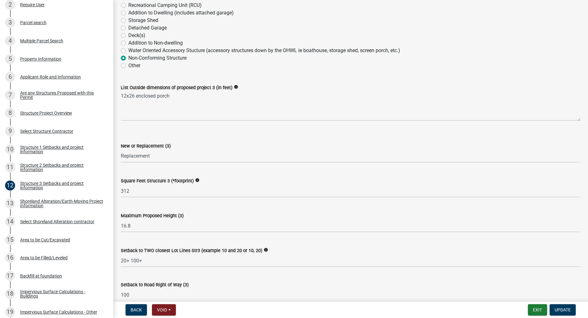
scroll to position [143, 0]
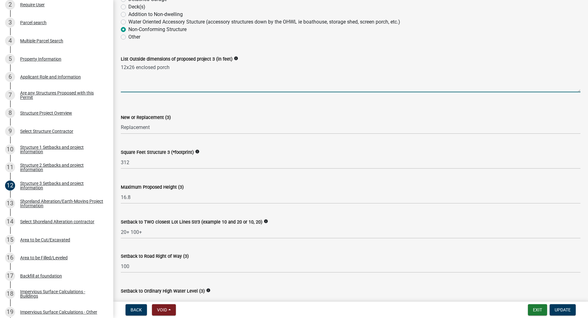
click at [218, 83] on textarea "12x26 enclosed porch" at bounding box center [350, 78] width 459 height 30
type textarea "12x26 enclosed porch and 10x26 and 3x19 deck/walkway"
click at [563, 308] on span "Update" at bounding box center [562, 310] width 16 height 5
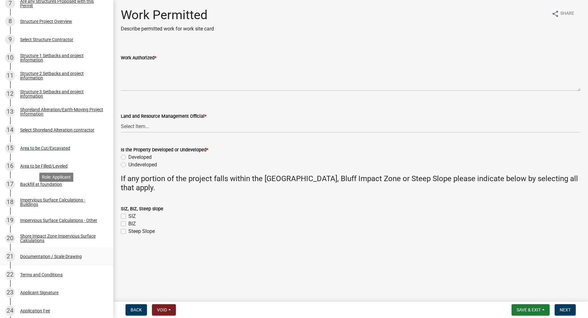
scroll to position [313, 0]
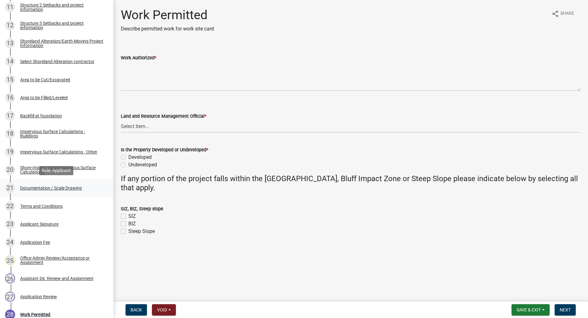
click at [75, 188] on div "Documentation / Scale Drawing" at bounding box center [51, 188] width 62 height 4
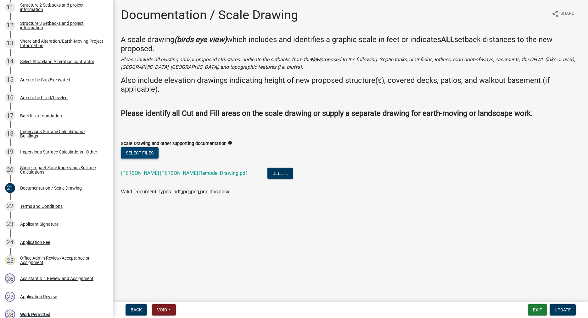
click at [138, 153] on button "Select files" at bounding box center [140, 152] width 38 height 11
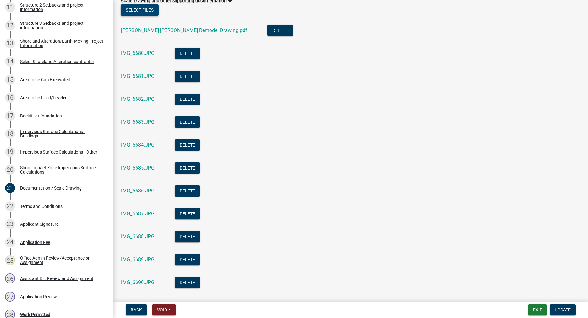
scroll to position [179, 0]
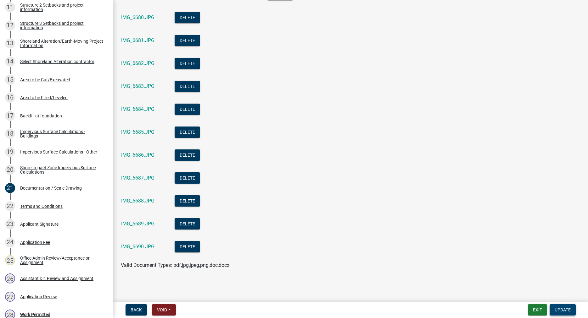
click at [563, 309] on span "Update" at bounding box center [562, 310] width 16 height 5
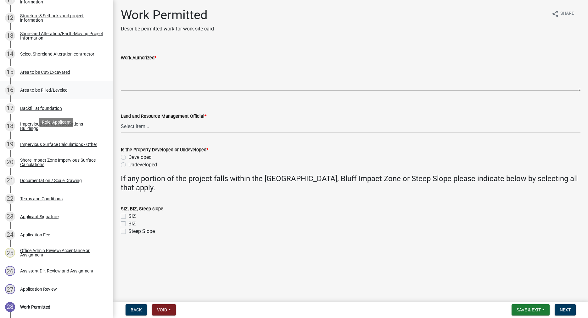
scroll to position [312, 0]
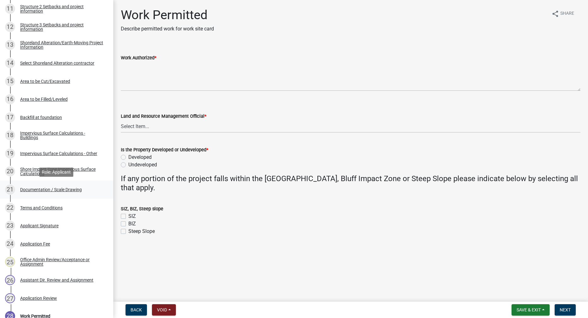
click at [74, 188] on div "Documentation / Scale Drawing" at bounding box center [51, 190] width 62 height 4
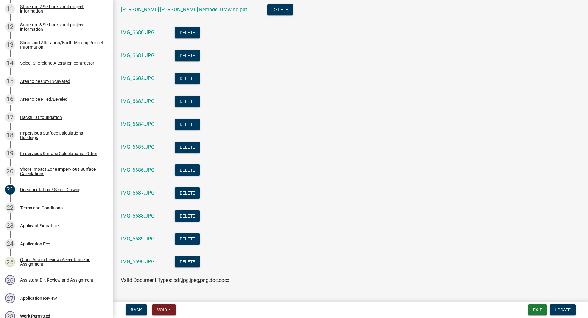
scroll to position [179, 0]
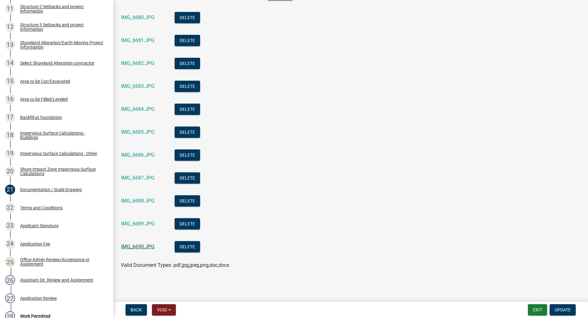
click at [138, 249] on link "IMG_6690.JPG" at bounding box center [137, 247] width 33 height 6
click at [146, 222] on link "IMG_6689.JPG" at bounding box center [137, 224] width 33 height 6
click at [140, 199] on link "IMG_6688.JPG" at bounding box center [137, 201] width 33 height 6
click at [142, 178] on link "IMG_6687.JPG" at bounding box center [137, 178] width 33 height 6
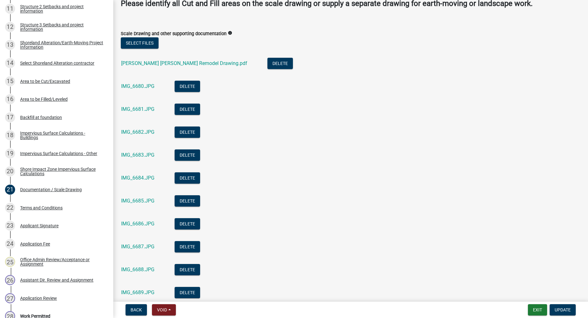
scroll to position [107, 0]
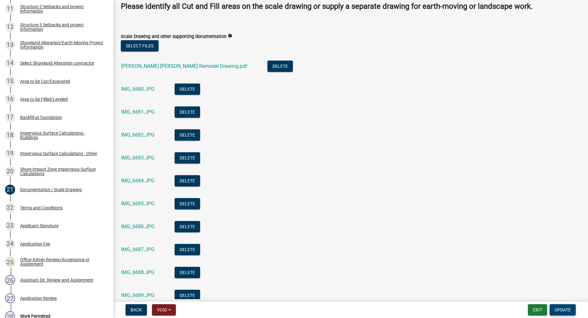
click at [559, 310] on span "Update" at bounding box center [562, 310] width 16 height 5
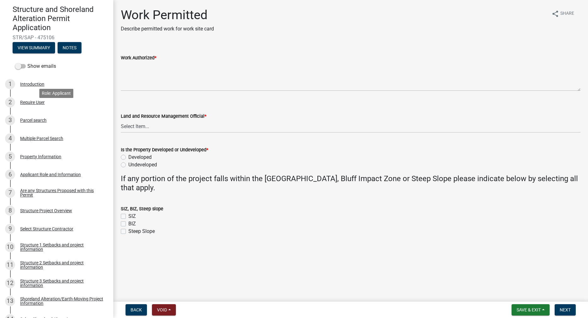
scroll to position [0, 0]
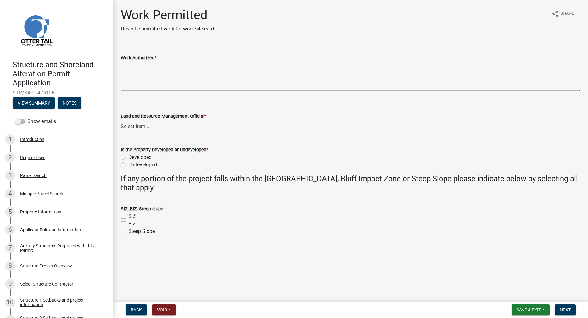
scroll to position [18, 0]
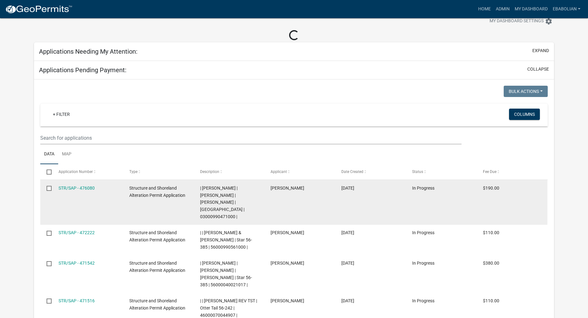
select select "3: 100"
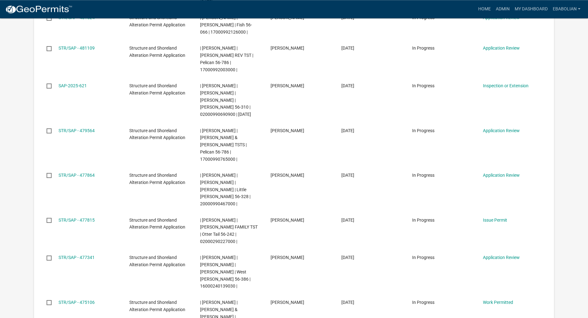
scroll to position [211, 0]
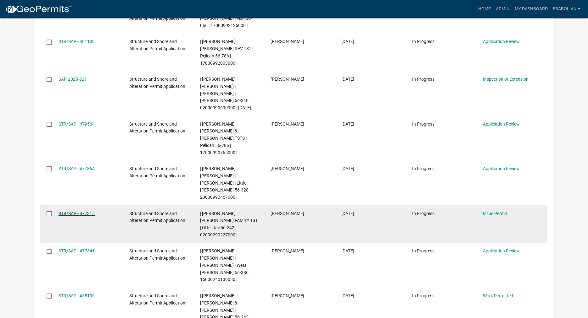
click at [88, 211] on link "STR/SAP - 477815" at bounding box center [76, 213] width 36 height 5
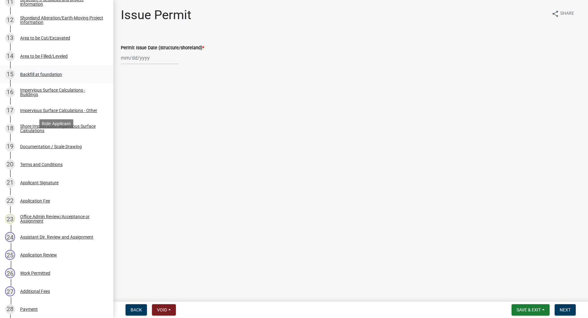
scroll to position [321, 0]
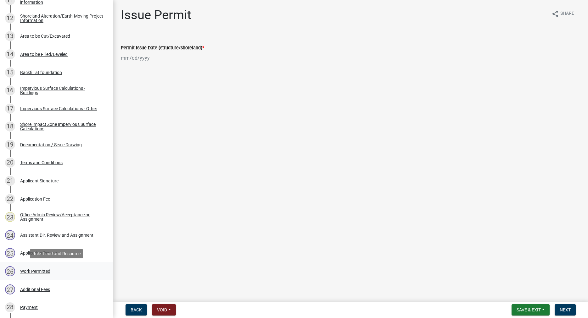
click at [47, 272] on div "Work Permitted" at bounding box center [35, 271] width 30 height 4
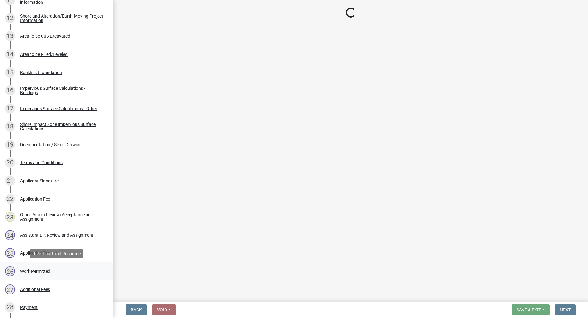
select select "f66be788-4dd6-459d-a9ec-6d83f4dfb709"
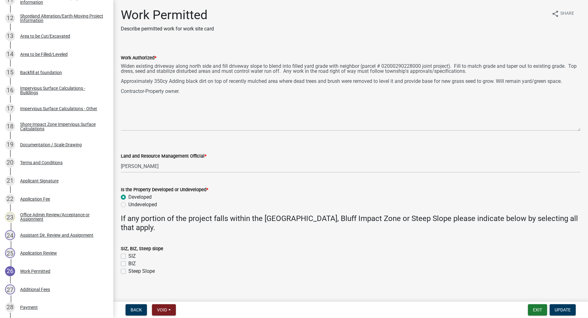
drag, startPoint x: 578, startPoint y: 90, endPoint x: 579, endPoint y: 130, distance: 39.9
click at [579, 130] on textarea "Widen existing driveway along north side and fill driveway slope to blend into …" at bounding box center [350, 96] width 459 height 69
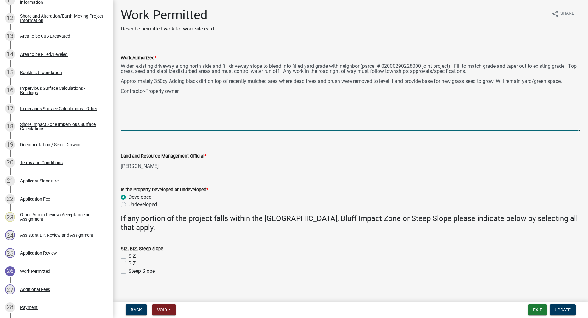
click at [175, 65] on textarea "Widen existing driveway along north side and fill driveway slope to blend into …" at bounding box center [350, 96] width 459 height 69
type textarea "Widen existing driveway a couple of feet along north side and fill driveway slo…"
click at [560, 311] on span "Update" at bounding box center [562, 310] width 16 height 5
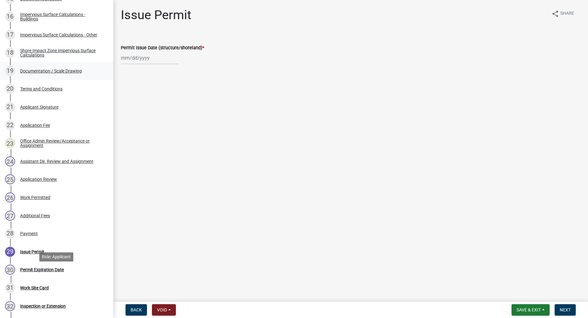
scroll to position [354, 0]
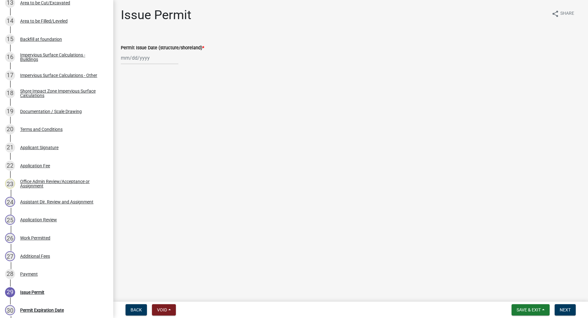
click at [130, 60] on input "Permit Issue Date (structure/shoreland) *" at bounding box center [150, 58] width 58 height 13
select select "9"
select select "2025"
click at [136, 120] on div "23" at bounding box center [137, 122] width 10 height 10
type input "09/23/2025"
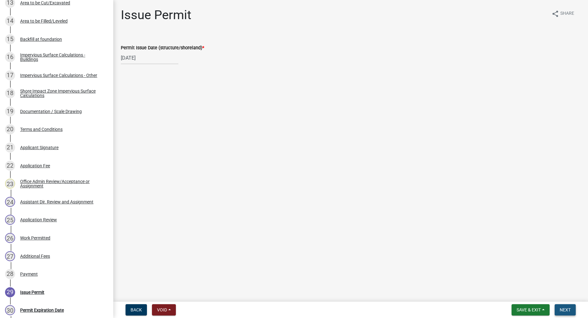
click at [564, 312] on span "Next" at bounding box center [564, 310] width 11 height 5
click at [567, 310] on span "Next" at bounding box center [564, 310] width 11 height 5
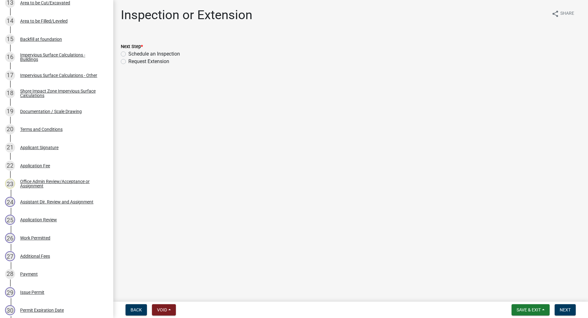
click at [524, 304] on nav "Back Void Withdraw Lock Expire Void Save & Exit Save Save & Exit Next" at bounding box center [350, 310] width 474 height 16
click at [524, 307] on button "Save & Exit" at bounding box center [530, 310] width 38 height 11
click at [515, 294] on button "Save & Exit" at bounding box center [524, 293] width 50 height 15
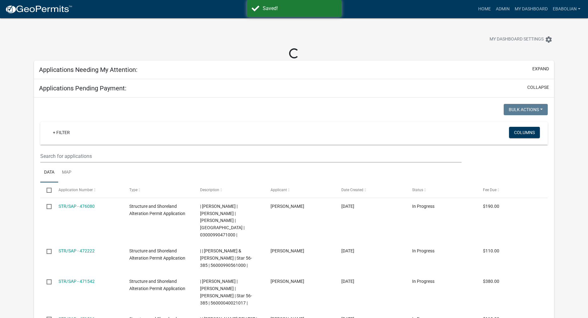
select select "3: 100"
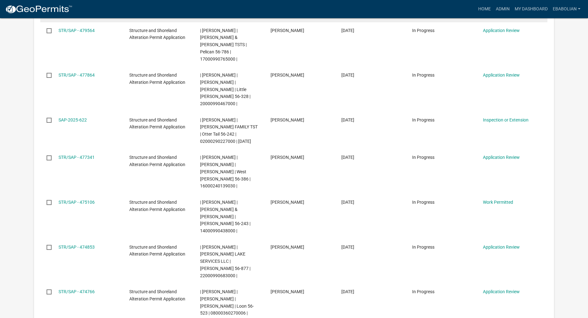
scroll to position [321, 0]
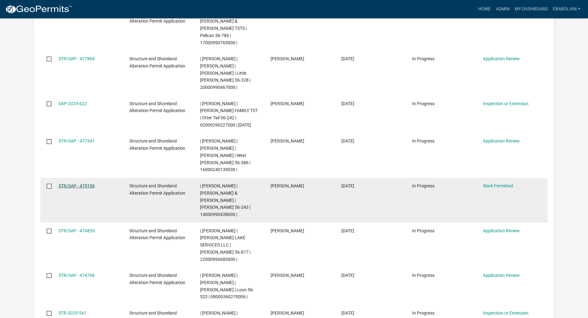
click at [90, 184] on link "STR/SAP - 475106" at bounding box center [76, 186] width 36 height 5
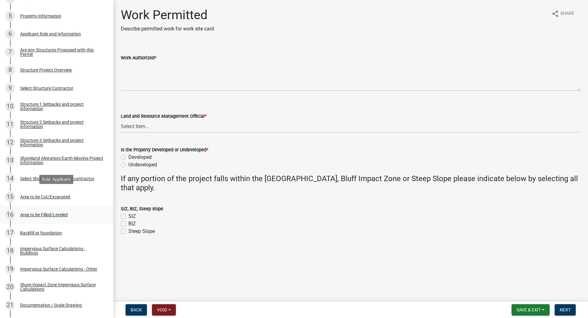
scroll to position [224, 0]
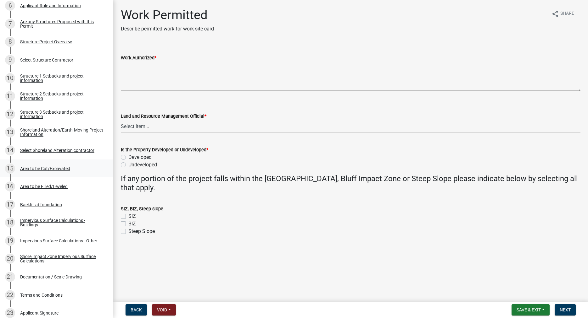
click at [51, 166] on div "15 Area to be Cut/Excavated" at bounding box center [54, 169] width 98 height 10
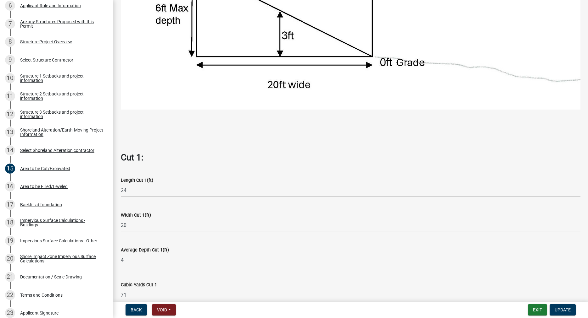
scroll to position [233, 0]
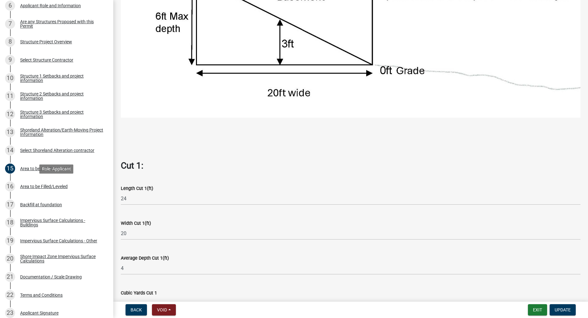
click at [54, 190] on div "16 Area to be Filled/Leveled" at bounding box center [54, 187] width 98 height 10
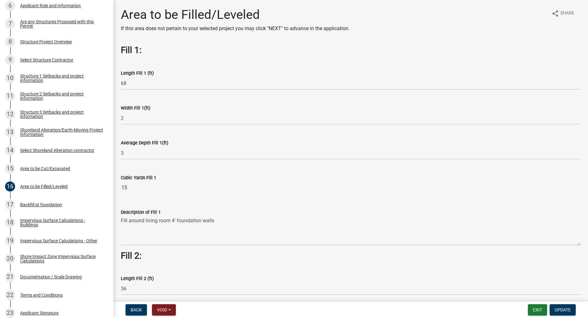
scroll to position [0, 0]
click at [35, 168] on div "Area to be Cut/Excavated" at bounding box center [45, 169] width 50 height 4
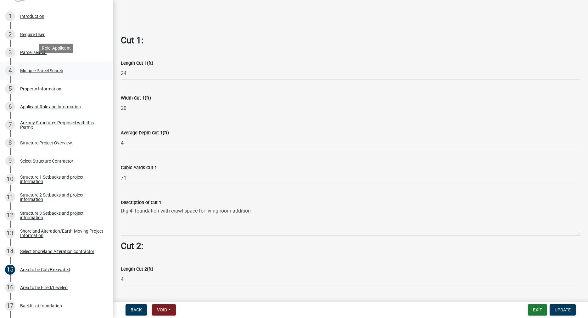
scroll to position [128, 0]
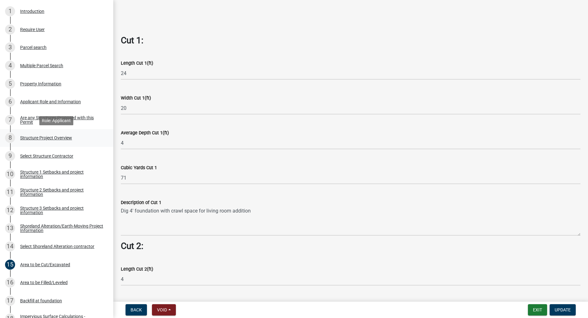
click at [30, 140] on div "Structure Project Overview" at bounding box center [46, 138] width 52 height 4
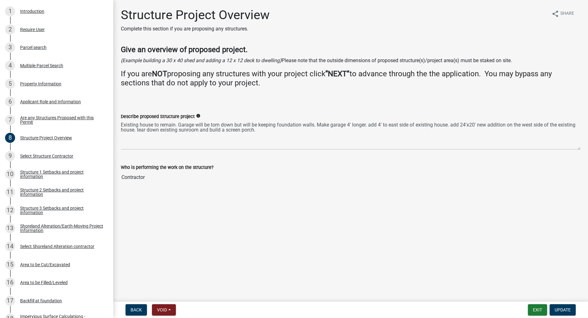
click at [120, 124] on div "Describe proposed Structure project info Existing house to remain. Garage will …" at bounding box center [350, 127] width 469 height 46
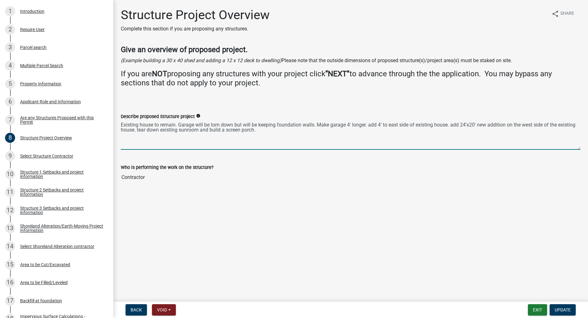
drag, startPoint x: 121, startPoint y: 124, endPoint x: 268, endPoint y: 142, distance: 148.5
click at [268, 142] on textarea "Existing house to remain. Garage will be torn down but will be keeping foundati…" at bounding box center [350, 135] width 459 height 30
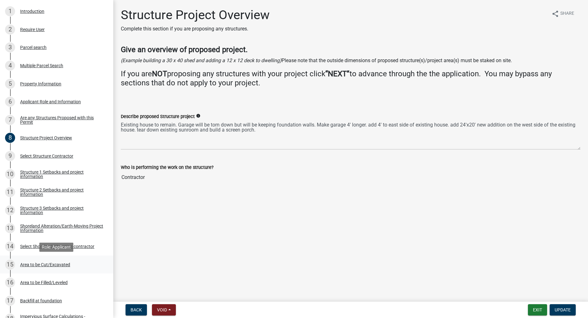
click at [51, 264] on div "Area to be Cut/Excavated" at bounding box center [45, 265] width 50 height 4
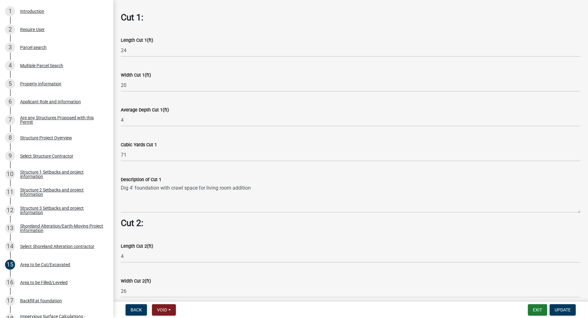
scroll to position [394, 0]
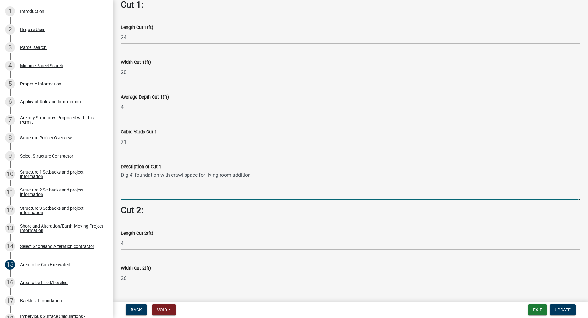
drag, startPoint x: 253, startPoint y: 177, endPoint x: 119, endPoint y: 173, distance: 134.0
click at [121, 173] on textarea "Dig 4' foundation with crawl space for living room addition" at bounding box center [350, 186] width 459 height 30
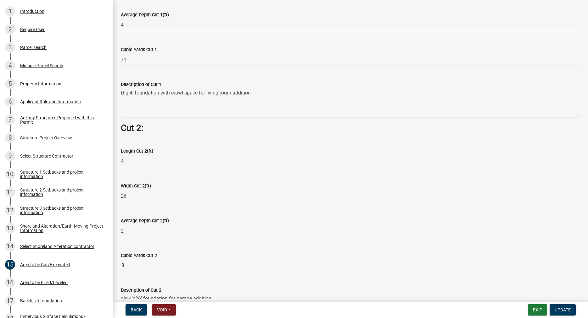
scroll to position [538, 0]
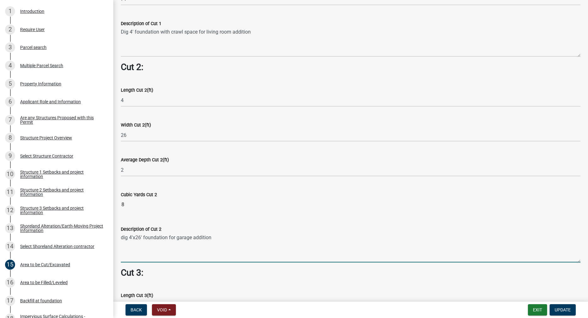
drag, startPoint x: 212, startPoint y: 238, endPoint x: 120, endPoint y: 240, distance: 91.8
click at [121, 240] on textarea "dig 4'x26' foundation for garage addition" at bounding box center [350, 248] width 459 height 30
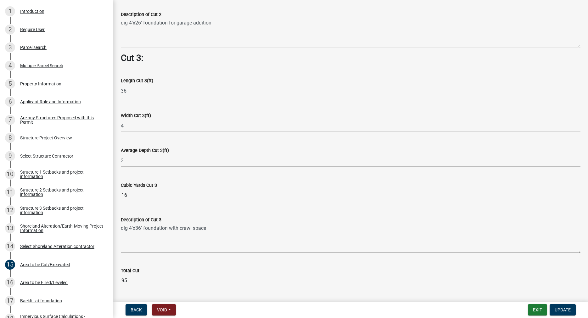
scroll to position [771, 0]
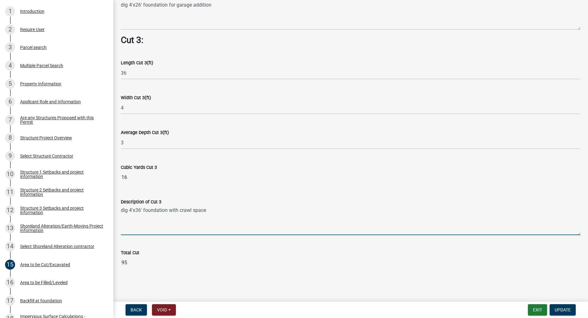
drag, startPoint x: 207, startPoint y: 211, endPoint x: 122, endPoint y: 211, distance: 85.5
click at [122, 211] on textarea "dig 4'x36' foundation with crawl space" at bounding box center [350, 221] width 459 height 30
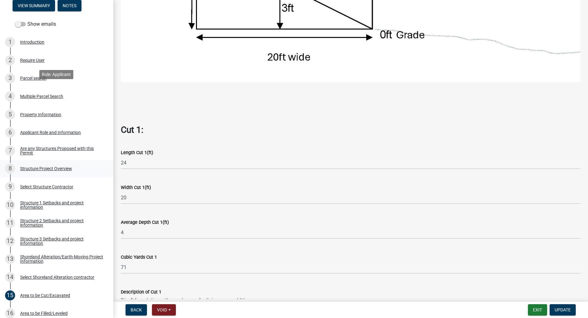
scroll to position [192, 0]
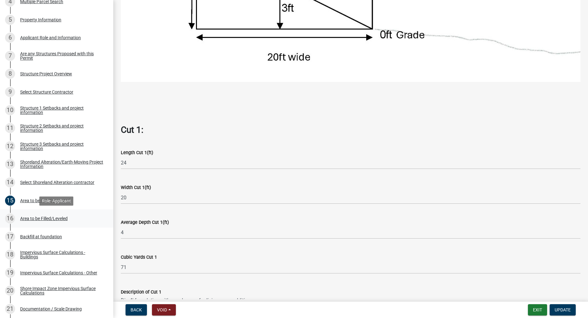
click at [50, 217] on div "Area to be Filled/Leveled" at bounding box center [43, 219] width 47 height 4
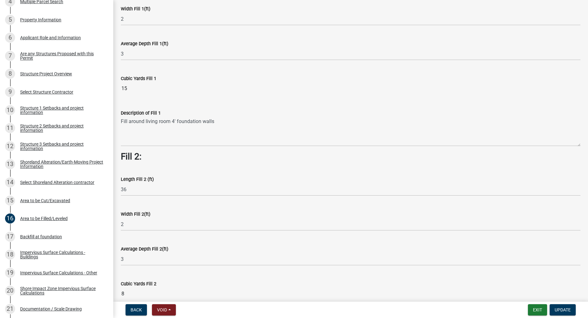
scroll to position [0, 0]
